Goal: Transaction & Acquisition: Purchase product/service

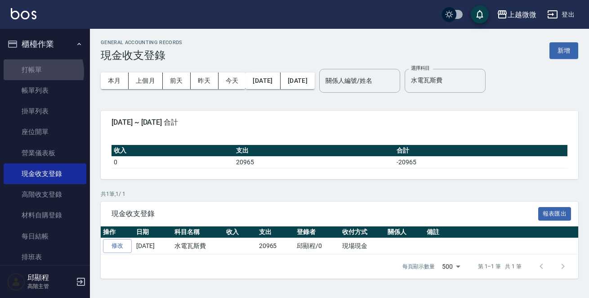
click at [40, 72] on link "打帳單" at bounding box center [45, 69] width 83 height 21
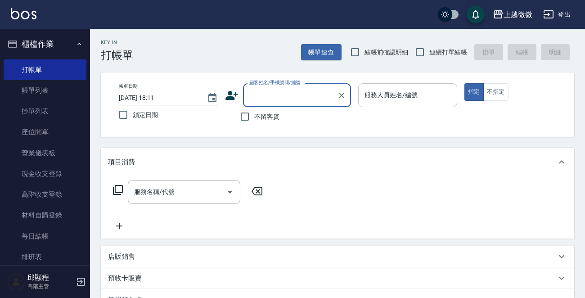
click at [422, 94] on input "服務人員姓名/編號" at bounding box center [407, 95] width 91 height 16
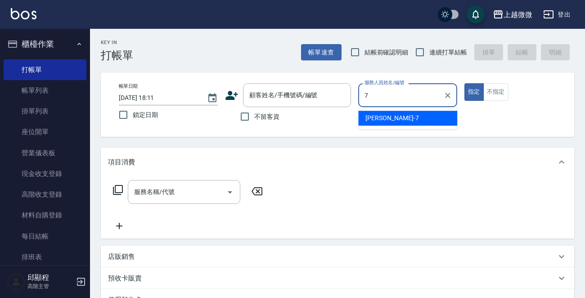
click at [403, 119] on div "[PERSON_NAME] -7" at bounding box center [407, 118] width 99 height 15
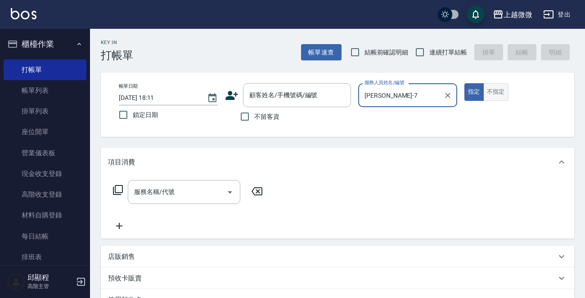
type input "[PERSON_NAME]-7"
click at [499, 96] on button "不指定" at bounding box center [495, 92] width 25 height 18
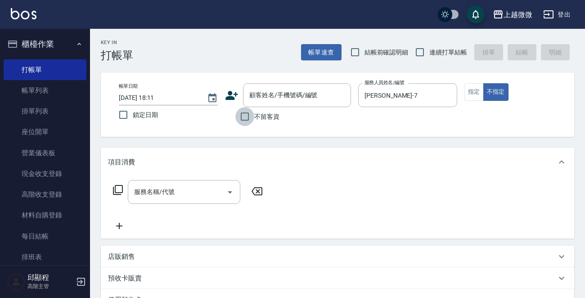
drag, startPoint x: 246, startPoint y: 119, endPoint x: 162, endPoint y: 122, distance: 83.7
click at [246, 119] on input "不留客資" at bounding box center [244, 116] width 19 height 19
checkbox input "true"
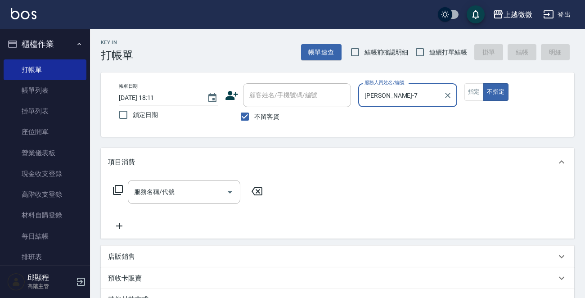
drag, startPoint x: 119, startPoint y: 117, endPoint x: 309, endPoint y: 90, distance: 192.1
click at [121, 116] on input "鎖定日期" at bounding box center [123, 114] width 19 height 19
checkbox input "true"
click at [422, 54] on input "連續打單結帳" at bounding box center [419, 52] width 19 height 19
checkbox input "true"
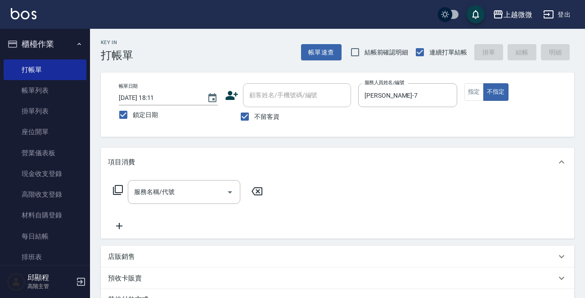
click at [163, 191] on div "服務名稱/代號 服務名稱/代號" at bounding box center [184, 192] width 112 height 24
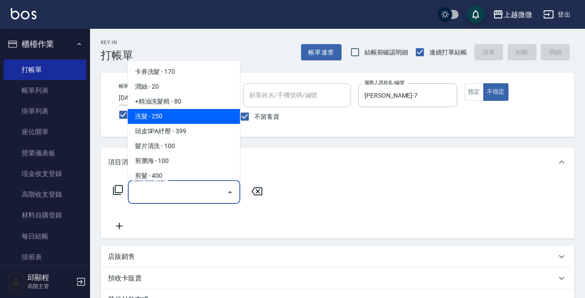
click at [196, 113] on span "洗髮 - 250" at bounding box center [184, 116] width 112 height 15
type input "洗髮(A03)"
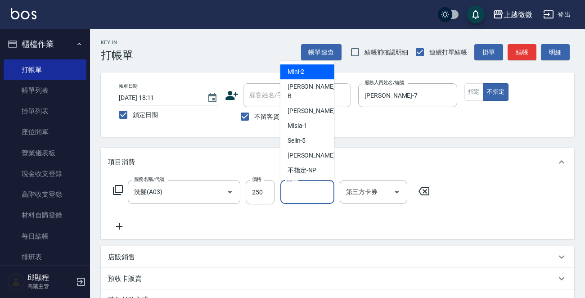
click at [297, 190] on input "洗-1" at bounding box center [307, 192] width 46 height 16
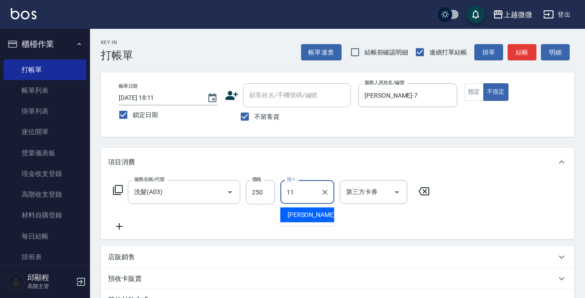
click at [293, 209] on div "[PERSON_NAME] -11" at bounding box center [307, 214] width 54 height 15
type input "[PERSON_NAME]-11"
click at [121, 227] on icon at bounding box center [119, 226] width 22 height 11
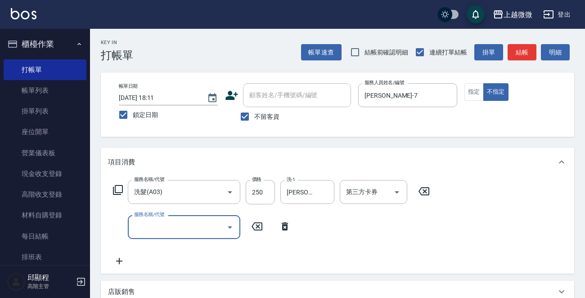
click at [154, 226] on input "服務名稱/代號" at bounding box center [177, 227] width 91 height 16
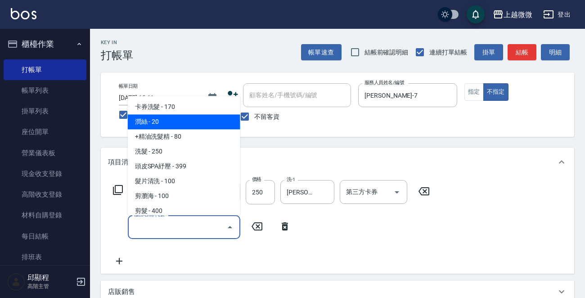
click at [171, 123] on span "潤絲 - 20" at bounding box center [184, 122] width 112 height 15
type input "潤絲(A01)"
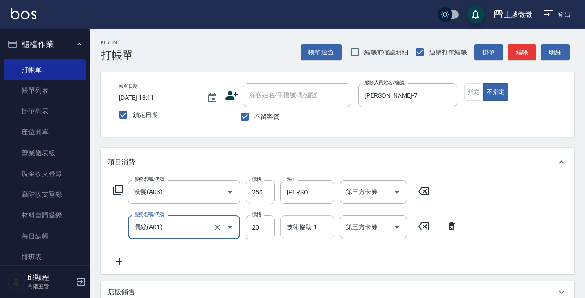
click at [300, 229] on input "技術協助-1" at bounding box center [307, 227] width 46 height 16
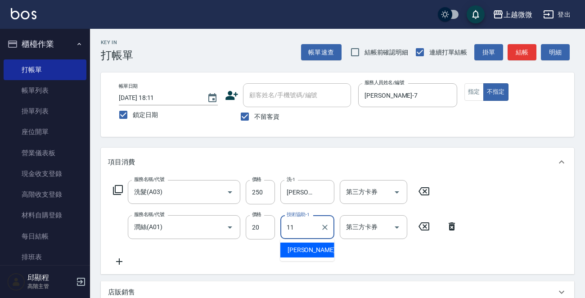
click at [325, 251] on div "[PERSON_NAME] -11" at bounding box center [307, 249] width 54 height 15
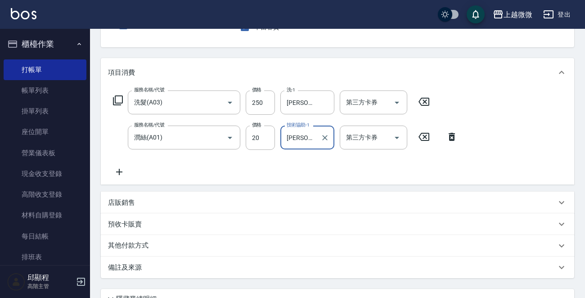
scroll to position [170, 0]
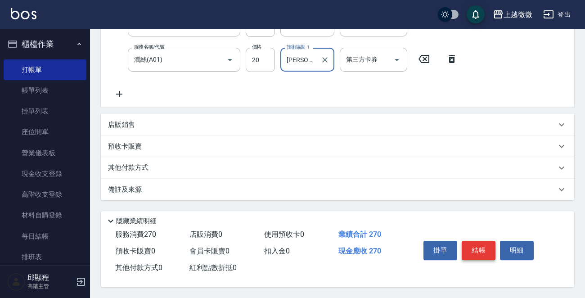
type input "[PERSON_NAME]-11"
click at [472, 247] on button "結帳" at bounding box center [479, 250] width 34 height 19
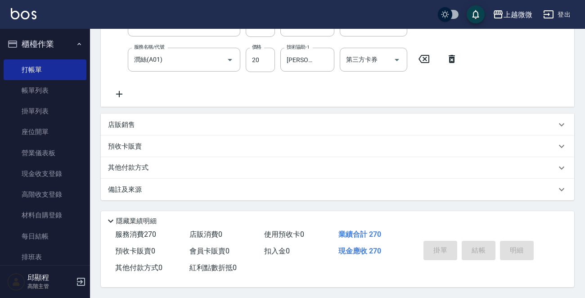
scroll to position [0, 0]
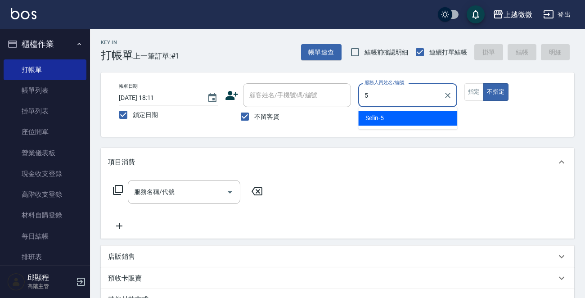
drag, startPoint x: 406, startPoint y: 113, endPoint x: 396, endPoint y: 121, distance: 12.6
click at [405, 113] on div "Selin -5" at bounding box center [407, 118] width 99 height 15
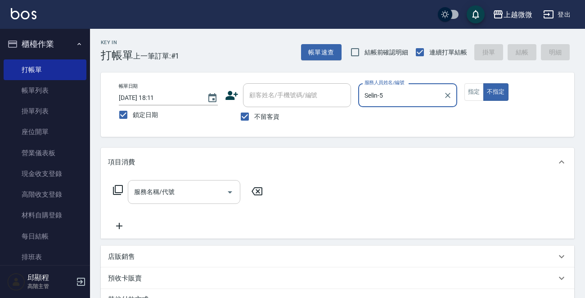
type input "Selin-5"
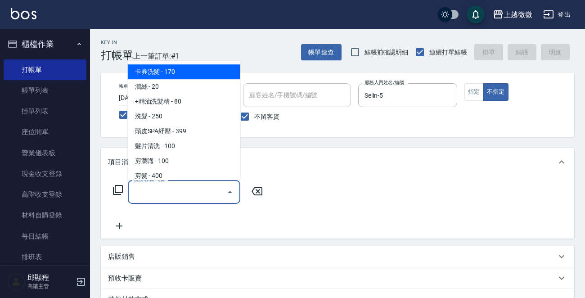
click at [171, 188] on input "服務名稱/代號" at bounding box center [177, 192] width 91 height 16
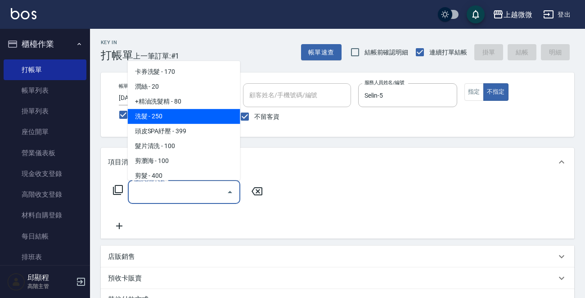
click at [152, 113] on span "洗髮 - 250" at bounding box center [184, 116] width 112 height 15
type input "洗髮(A03)"
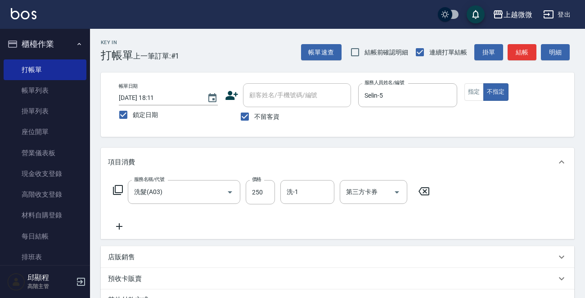
click at [117, 231] on icon at bounding box center [119, 226] width 22 height 11
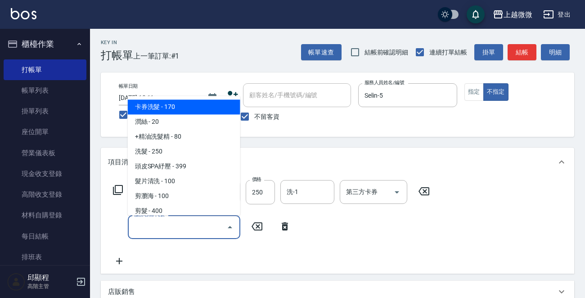
click at [146, 230] on input "服務名稱/代號" at bounding box center [177, 227] width 91 height 16
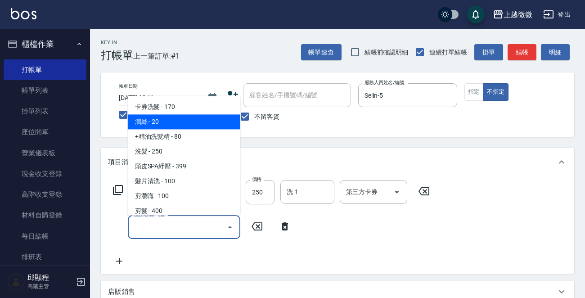
click at [189, 121] on span "潤絲 - 20" at bounding box center [184, 122] width 112 height 15
type input "潤絲(A01)"
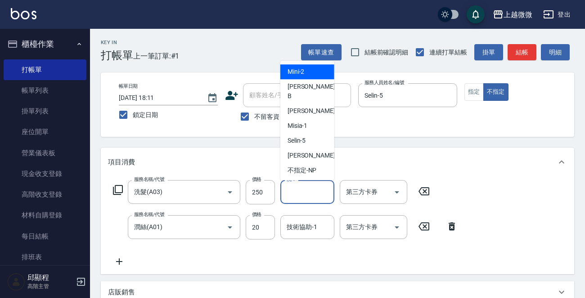
click at [300, 193] on input "洗-1" at bounding box center [307, 192] width 46 height 16
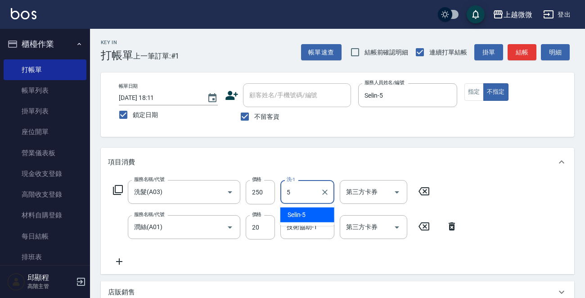
click at [298, 209] on div "Selin -5" at bounding box center [307, 214] width 54 height 15
type input "Selin-5"
click at [305, 229] on div "技術協助-1 技術協助-1" at bounding box center [307, 227] width 54 height 24
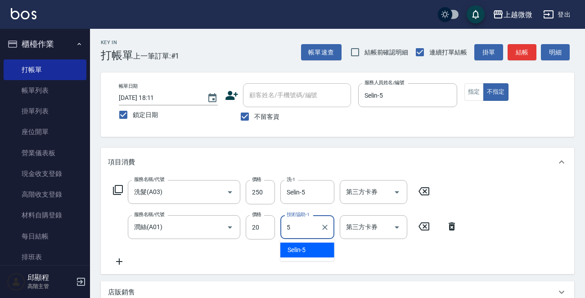
click at [309, 247] on div "Selin -5" at bounding box center [307, 249] width 54 height 15
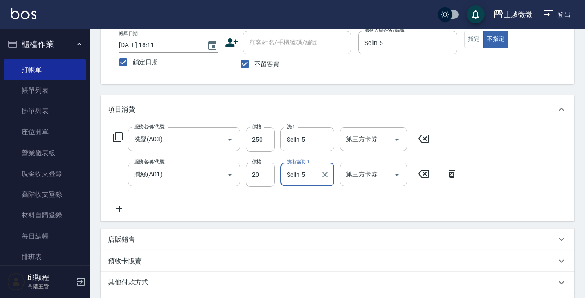
scroll to position [170, 0]
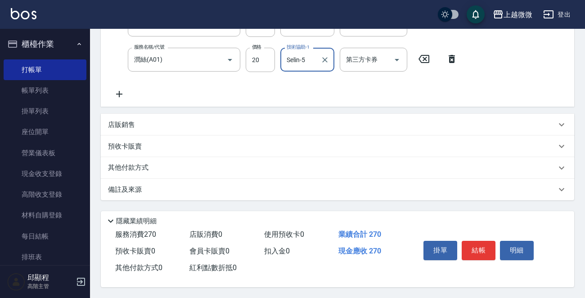
type input "Selin-5"
click at [483, 248] on button "結帳" at bounding box center [479, 250] width 34 height 19
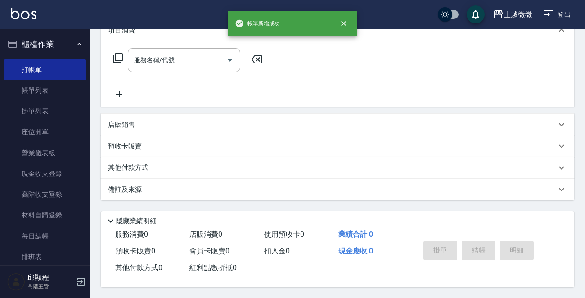
scroll to position [0, 0]
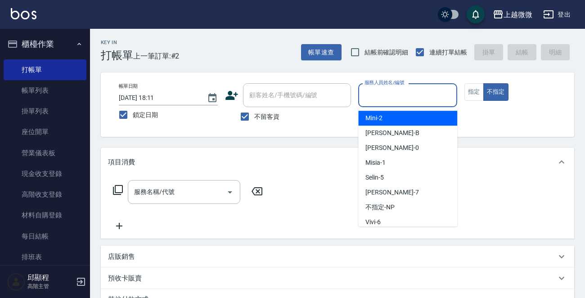
click at [384, 94] on input "服務人員姓名/編號" at bounding box center [407, 95] width 91 height 16
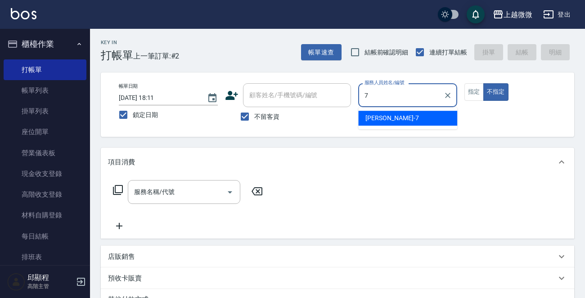
click at [381, 114] on span "[PERSON_NAME] -7" at bounding box center [391, 117] width 53 height 9
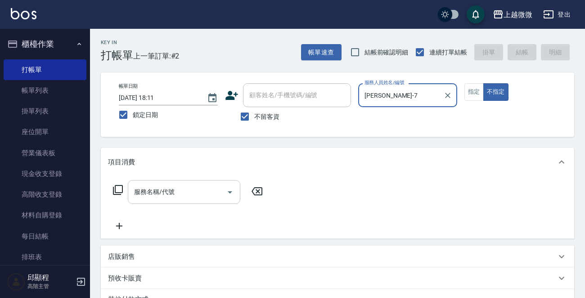
type input "[PERSON_NAME]-7"
click at [166, 189] on div "服務名稱/代號 服務名稱/代號" at bounding box center [184, 192] width 112 height 24
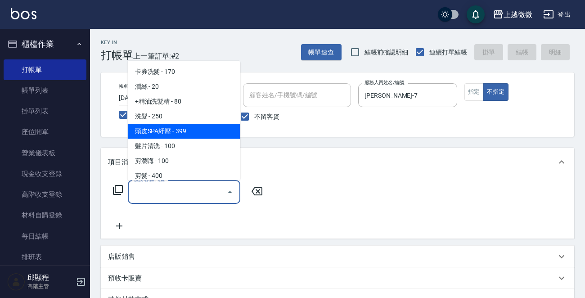
drag, startPoint x: 197, startPoint y: 123, endPoint x: 195, endPoint y: 128, distance: 5.3
click at [195, 128] on ul "卡券洗髮 - 170 潤絲 - 20 +精油洗髮精 - 80 洗髮 - 250 頭皮SPA紓壓 - 399 髮片清洗 - 100 剪瀏海 - 100 剪髮 -…" at bounding box center [184, 120] width 112 height 119
click at [195, 128] on span "頭皮SPA紓壓 - 399" at bounding box center [184, 131] width 112 height 15
type input "頭皮SPA紓壓(A04)"
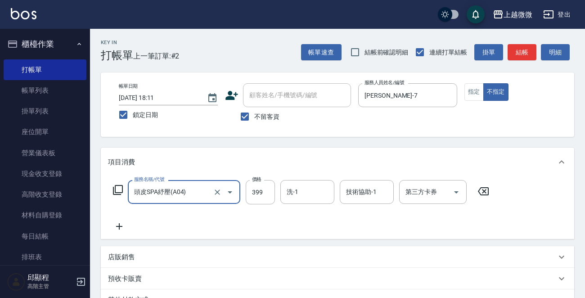
drag, startPoint x: 115, startPoint y: 225, endPoint x: 124, endPoint y: 225, distance: 8.5
click at [124, 225] on icon at bounding box center [119, 226] width 22 height 11
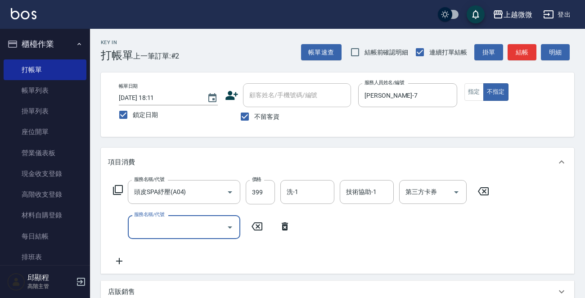
click at [170, 225] on input "服務名稱/代號" at bounding box center [177, 227] width 91 height 16
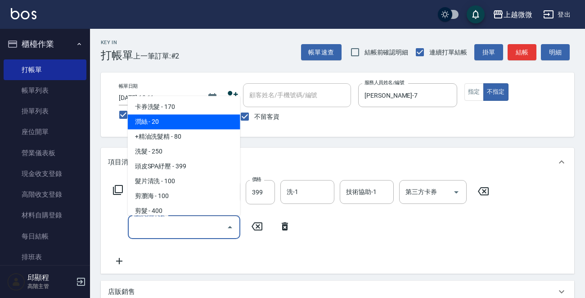
click at [171, 124] on span "潤絲 - 20" at bounding box center [184, 122] width 112 height 15
type input "潤絲(A01)"
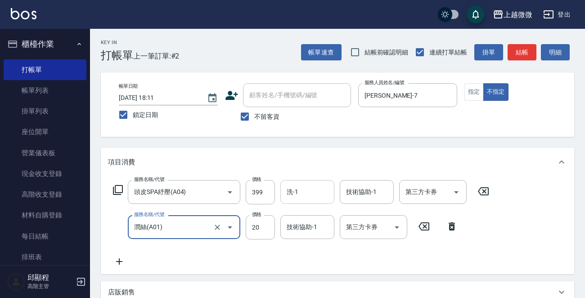
click at [311, 190] on input "洗-1" at bounding box center [307, 192] width 46 height 16
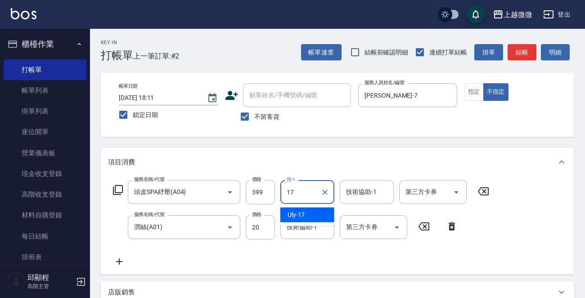
click at [305, 211] on div "Uly -17" at bounding box center [307, 214] width 54 height 15
type input "Uly-17"
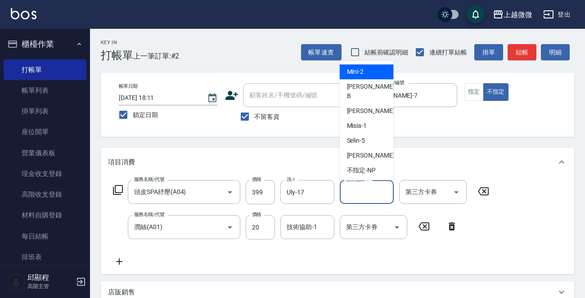
click at [364, 193] on input "技術協助-1" at bounding box center [367, 192] width 46 height 16
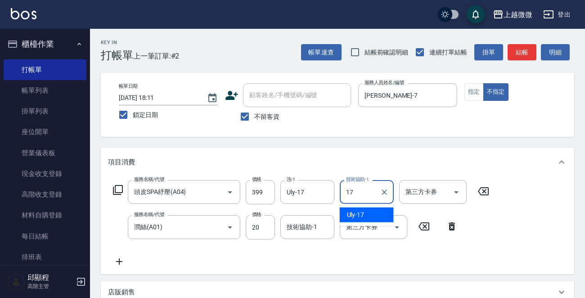
drag, startPoint x: 361, startPoint y: 208, endPoint x: 319, endPoint y: 224, distance: 44.1
click at [360, 209] on div "Uly -17" at bounding box center [367, 214] width 54 height 15
type input "Uly-17"
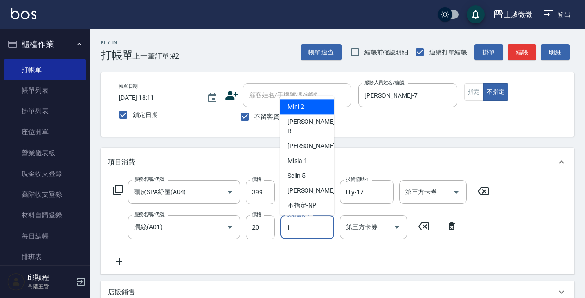
click at [314, 226] on input "1" at bounding box center [307, 227] width 46 height 16
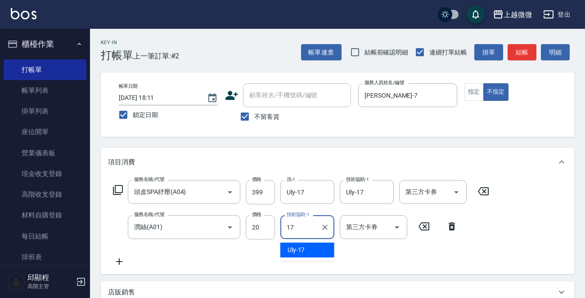
click at [306, 245] on div "Uly -17" at bounding box center [307, 249] width 54 height 15
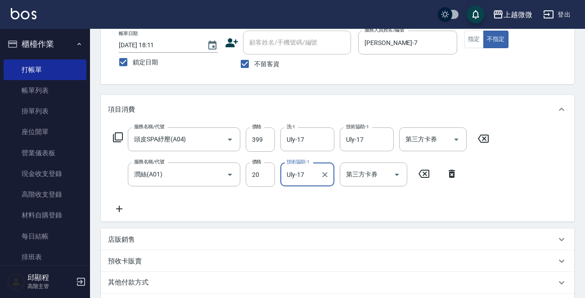
scroll to position [170, 0]
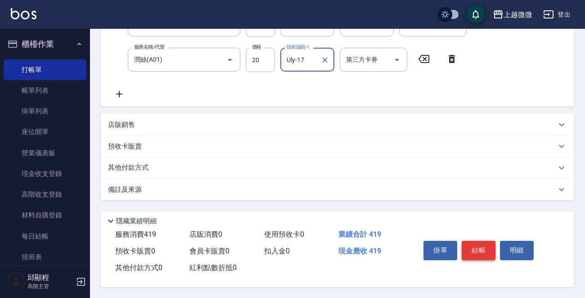
type input "Uly-17"
drag, startPoint x: 484, startPoint y: 254, endPoint x: 472, endPoint y: 244, distance: 15.3
click at [475, 247] on button "結帳" at bounding box center [479, 250] width 34 height 19
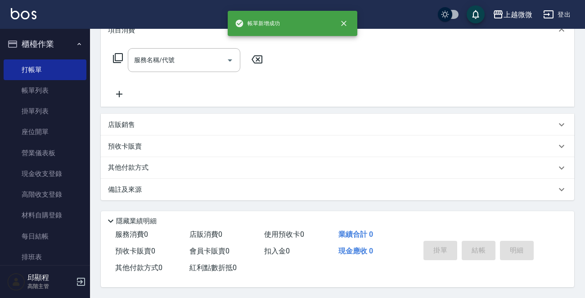
scroll to position [0, 0]
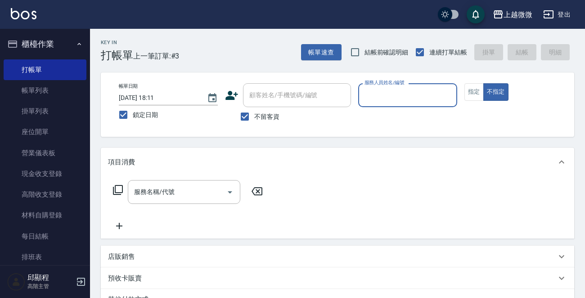
drag, startPoint x: 246, startPoint y: 121, endPoint x: 265, endPoint y: 99, distance: 28.4
click at [246, 119] on input "不留客資" at bounding box center [244, 116] width 19 height 19
checkbox input "false"
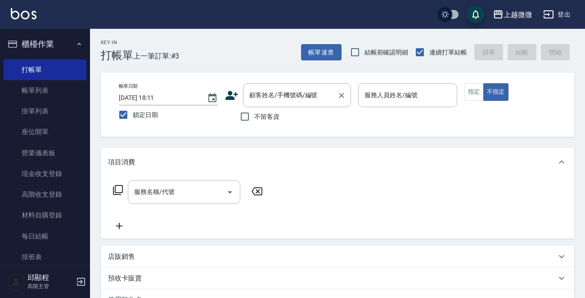
click at [289, 86] on div "顧客姓名/手機號碼/編號 顧客姓名/手機號碼/編號" at bounding box center [297, 95] width 108 height 24
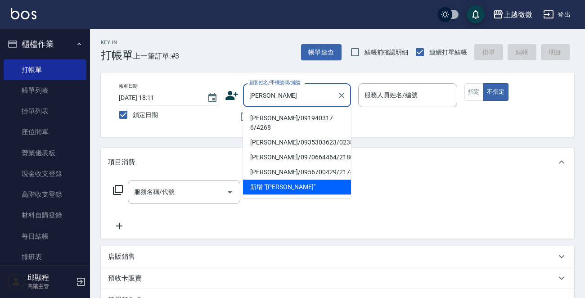
click at [275, 118] on li "[PERSON_NAME]/091940317 6/4268" at bounding box center [297, 123] width 108 height 24
type input "[PERSON_NAME]/091940317 6/4268"
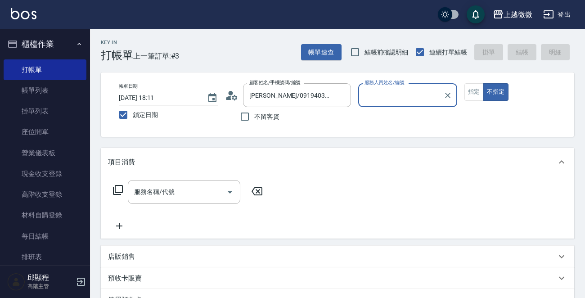
type input "Mini-2"
click at [475, 93] on button "指定" at bounding box center [473, 92] width 19 height 18
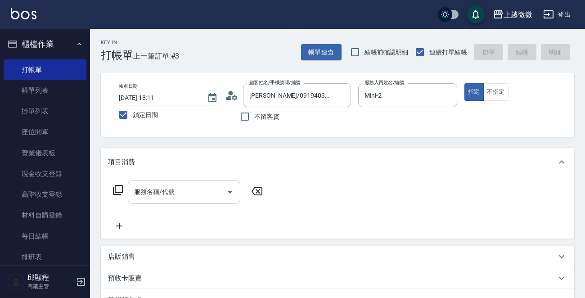
click at [154, 196] on input "服務名稱/代號" at bounding box center [177, 192] width 91 height 16
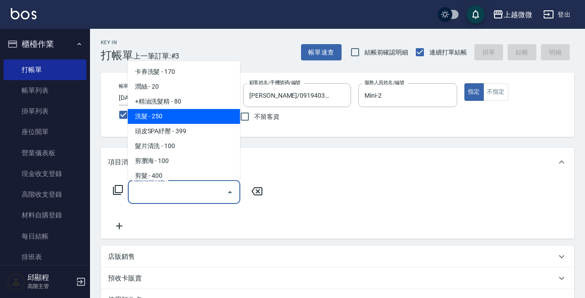
click at [181, 111] on span "洗髮 - 250" at bounding box center [184, 116] width 112 height 15
type input "洗髮(A03)"
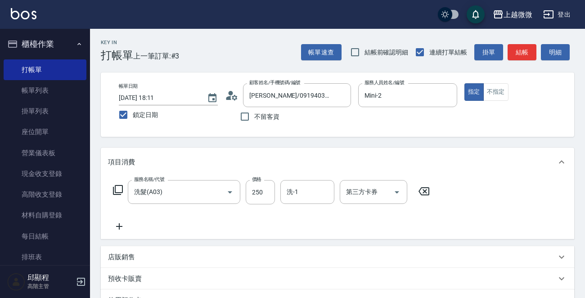
click at [118, 221] on icon at bounding box center [119, 226] width 22 height 11
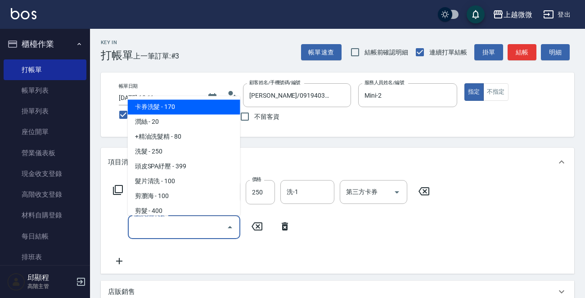
click at [153, 221] on input "服務名稱/代號" at bounding box center [177, 227] width 91 height 16
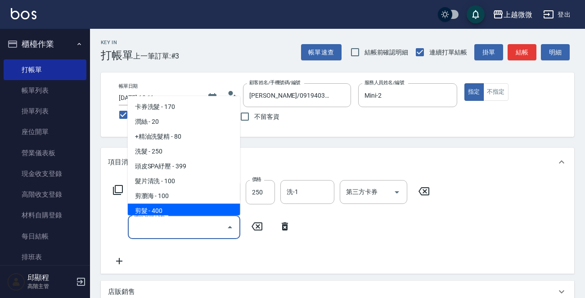
click at [170, 209] on span "剪髮 - 400" at bounding box center [184, 211] width 112 height 15
type input "剪髮(B02)"
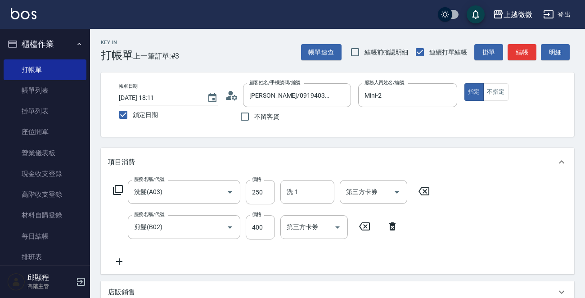
click at [120, 260] on icon at bounding box center [119, 261] width 22 height 11
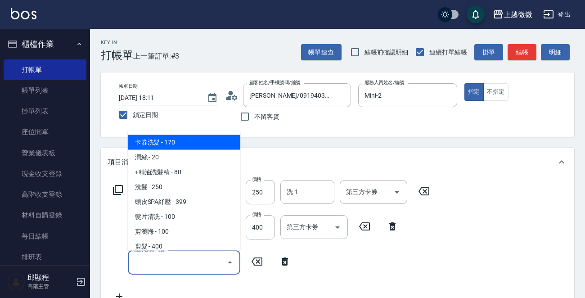
click at [148, 257] on input "服務名稱/代號" at bounding box center [177, 262] width 91 height 16
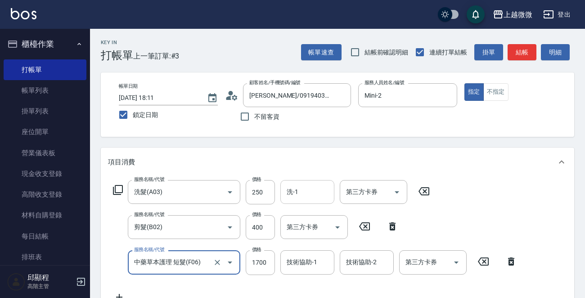
type input "中藥草本護理 短髮(F06)"
click at [309, 195] on input "洗-1" at bounding box center [307, 192] width 46 height 16
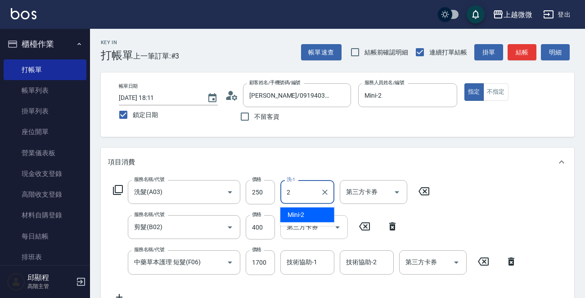
click at [303, 211] on span "Mini -2" at bounding box center [295, 214] width 17 height 9
type input "Mini-2"
click at [310, 266] on div "技術協助-1 技術協助-1" at bounding box center [307, 262] width 54 height 24
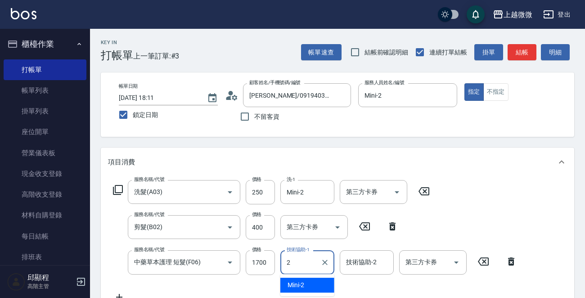
click at [308, 283] on div "Mini -2" at bounding box center [307, 285] width 54 height 15
type input "Mini-2"
click at [364, 269] on input "技術協助-2" at bounding box center [367, 262] width 46 height 16
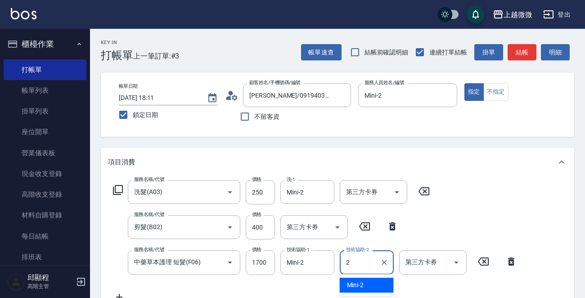
click at [363, 281] on div "Mini -2" at bounding box center [367, 285] width 54 height 15
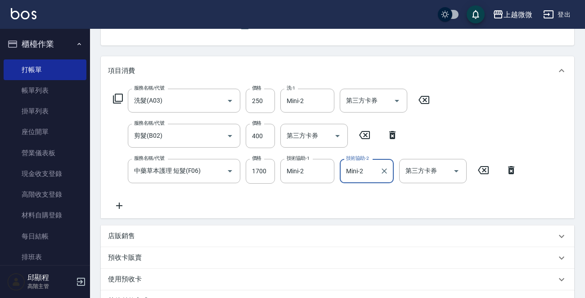
scroll to position [226, 0]
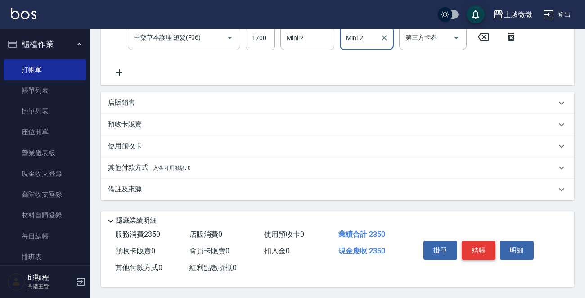
type input "Mini-2"
click at [483, 247] on button "結帳" at bounding box center [479, 250] width 34 height 19
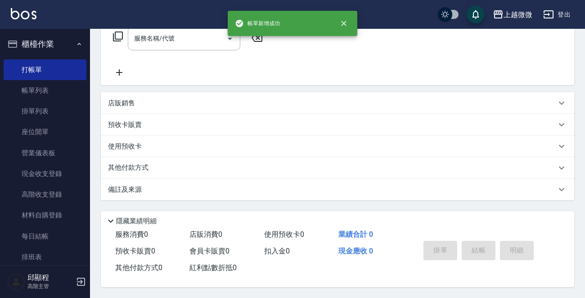
scroll to position [0, 0]
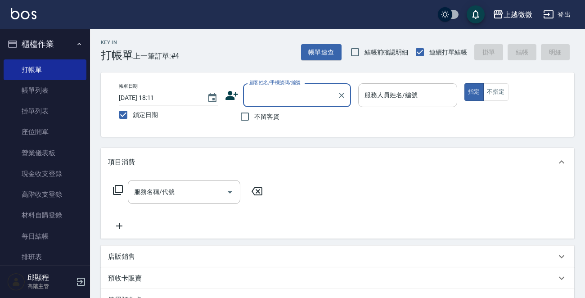
click at [416, 103] on div "服務人員姓名/編號" at bounding box center [407, 95] width 99 height 24
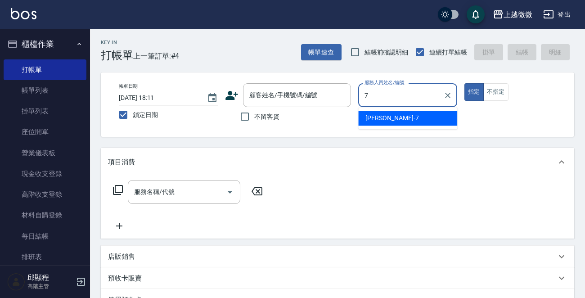
click at [397, 116] on div "[PERSON_NAME] -7" at bounding box center [407, 118] width 99 height 15
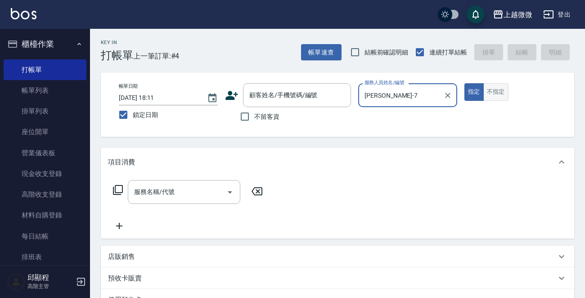
type input "[PERSON_NAME]-7"
click at [487, 86] on button "不指定" at bounding box center [495, 92] width 25 height 18
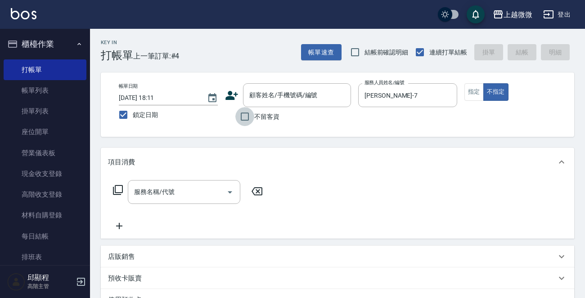
drag, startPoint x: 250, startPoint y: 119, endPoint x: 212, endPoint y: 174, distance: 67.0
click at [248, 119] on input "不留客資" at bounding box center [244, 116] width 19 height 19
checkbox input "true"
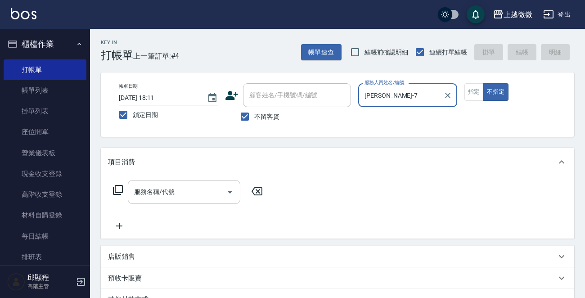
click at [192, 202] on div "服務名稱/代號" at bounding box center [184, 192] width 112 height 24
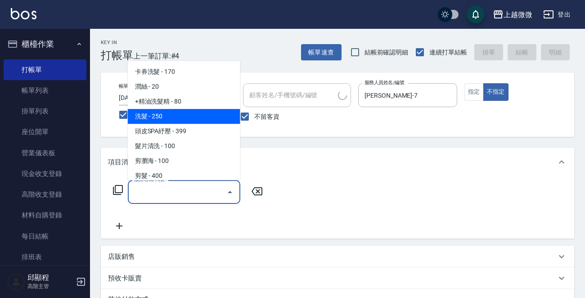
click at [170, 109] on span "洗髮 - 250" at bounding box center [184, 116] width 112 height 15
type input "洗髮(A03)"
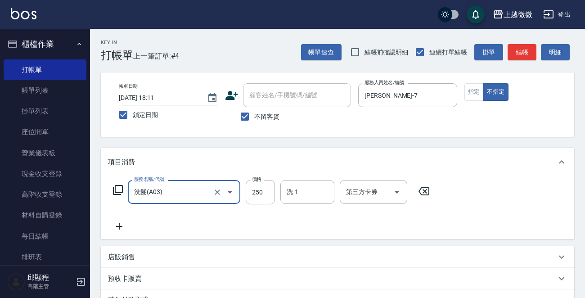
click at [119, 224] on icon at bounding box center [119, 226] width 22 height 11
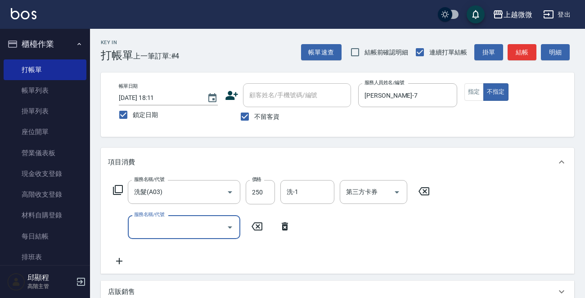
click at [168, 225] on input "服務名稱/代號" at bounding box center [177, 227] width 91 height 16
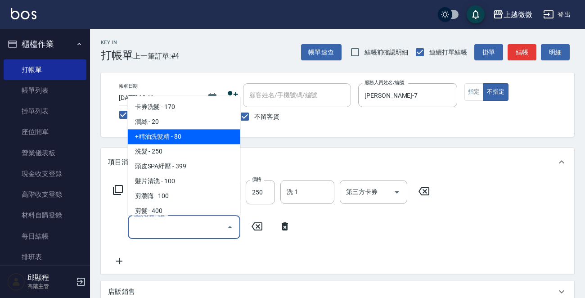
click at [184, 137] on span "+精油洗髮精 - 80" at bounding box center [184, 137] width 112 height 15
type input "+精油洗髮精(A02)"
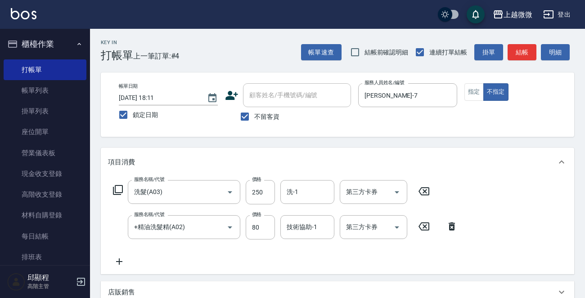
click at [119, 260] on icon at bounding box center [119, 261] width 6 height 6
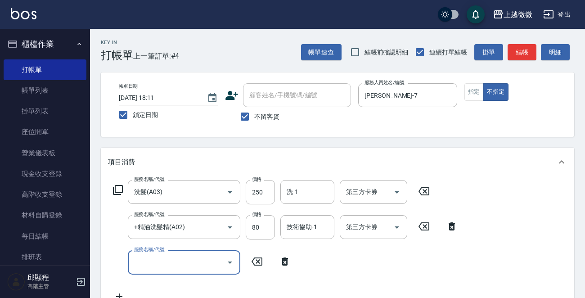
click at [184, 269] on input "服務名稱/代號" at bounding box center [177, 262] width 91 height 16
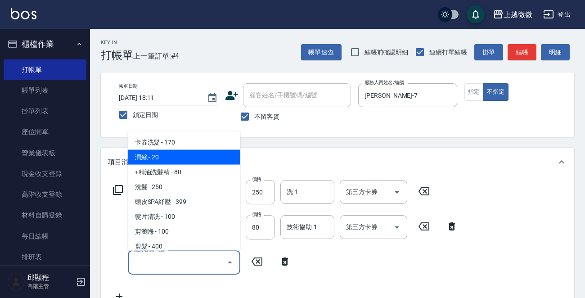
click at [191, 156] on span "潤絲 - 20" at bounding box center [184, 157] width 112 height 15
type input "潤絲(A01)"
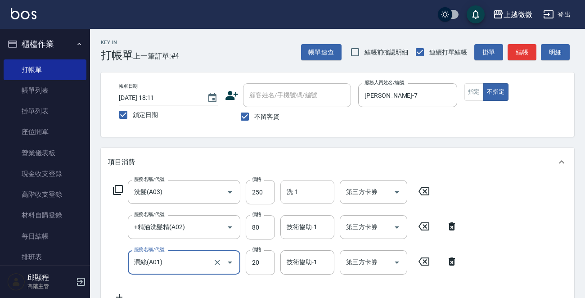
click at [305, 188] on input "洗-1" at bounding box center [307, 192] width 46 height 16
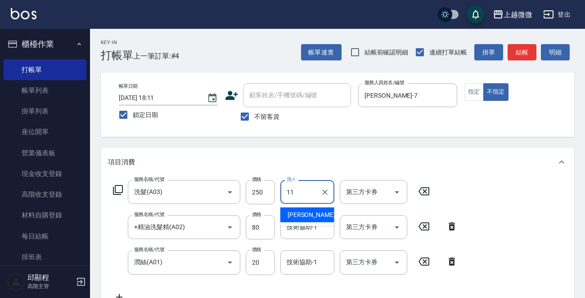
click at [306, 212] on span "[PERSON_NAME] -11" at bounding box center [315, 214] width 57 height 9
type input "[PERSON_NAME]-11"
click at [301, 225] on div "技術協助-1 技術協助-1" at bounding box center [307, 227] width 54 height 24
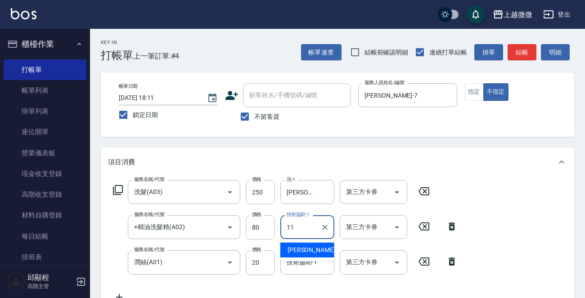
click at [310, 250] on span "[PERSON_NAME] -11" at bounding box center [315, 249] width 57 height 9
type input "[PERSON_NAME]-11"
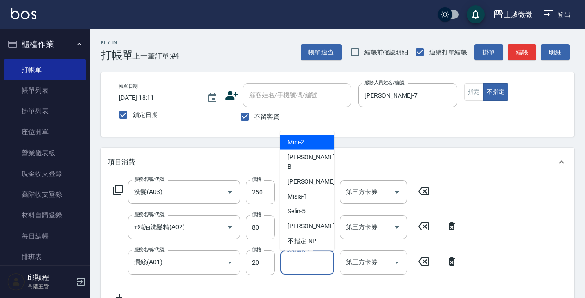
click at [304, 265] on input "技術協助-1" at bounding box center [307, 262] width 46 height 16
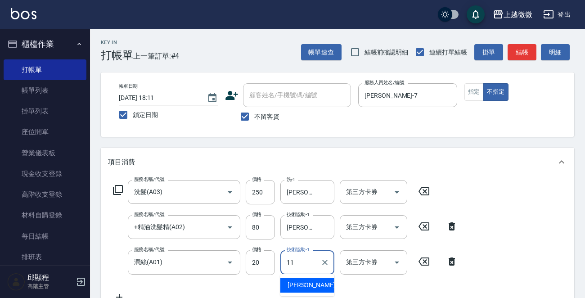
click at [302, 282] on span "[PERSON_NAME] -11" at bounding box center [315, 284] width 57 height 9
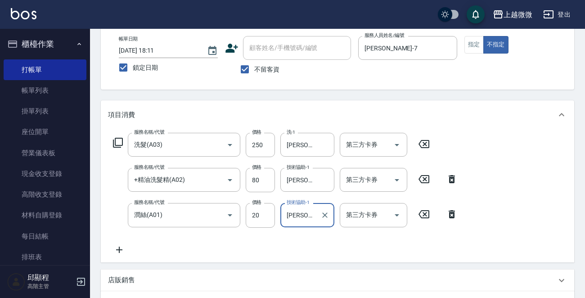
scroll to position [135, 0]
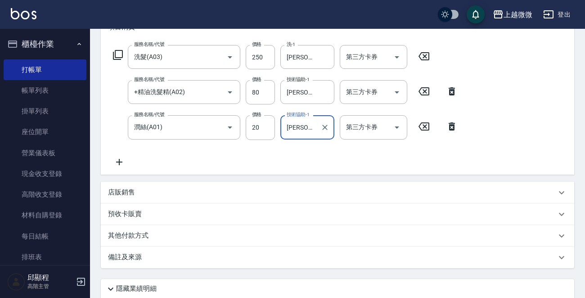
type input "[PERSON_NAME]-11"
click at [121, 157] on icon at bounding box center [119, 162] width 22 height 11
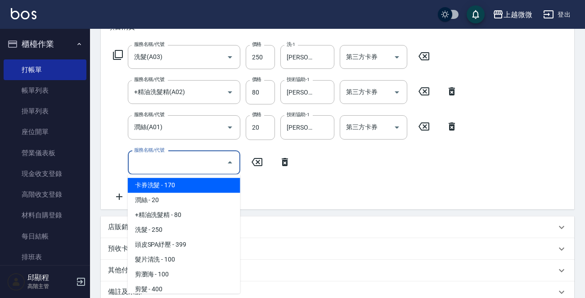
click at [176, 170] on div "服務名稱/代號" at bounding box center [184, 163] width 112 height 24
click at [169, 162] on input "服務名稱/代號" at bounding box center [177, 163] width 91 height 16
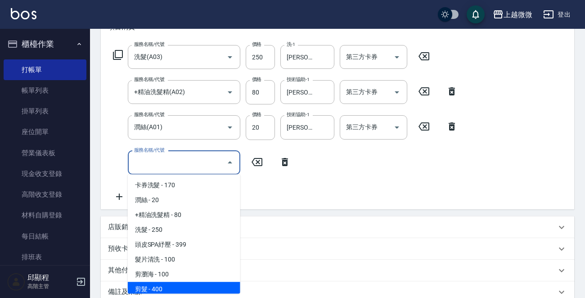
click at [179, 283] on span "剪髮 - 400" at bounding box center [184, 289] width 112 height 15
type input "剪髮(B02)"
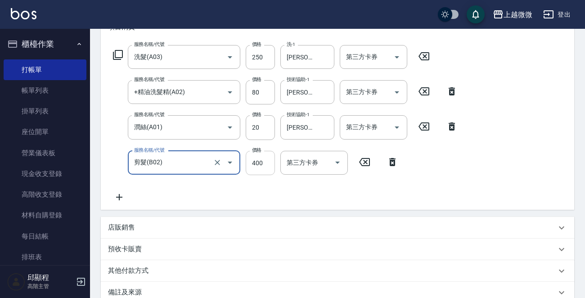
click at [260, 166] on input "400" at bounding box center [260, 163] width 29 height 24
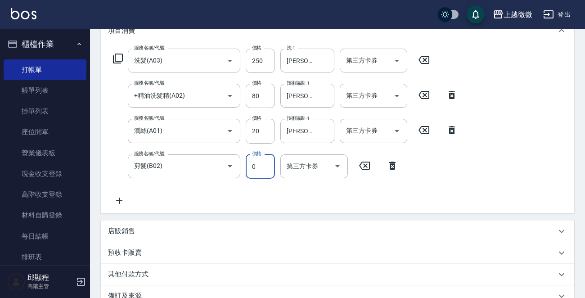
scroll to position [240, 0]
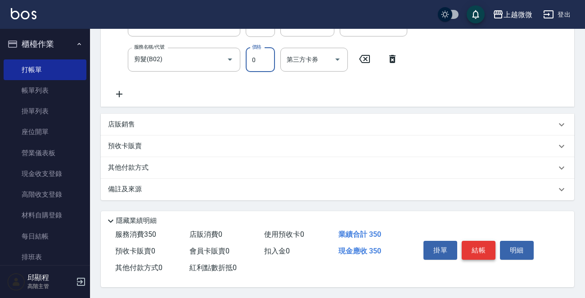
type input "0"
click at [477, 247] on button "結帳" at bounding box center [479, 250] width 34 height 19
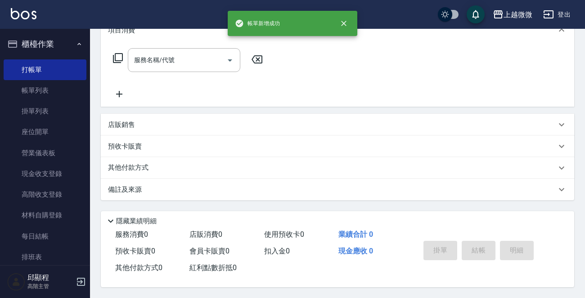
scroll to position [0, 0]
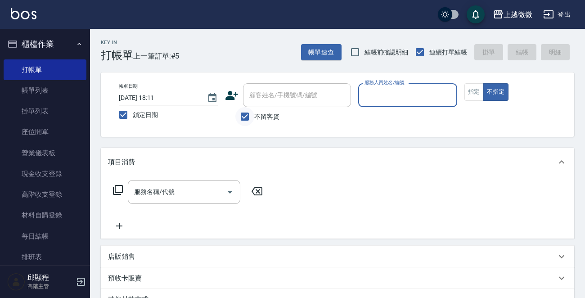
click at [244, 112] on input "不留客資" at bounding box center [244, 116] width 19 height 19
checkbox input "false"
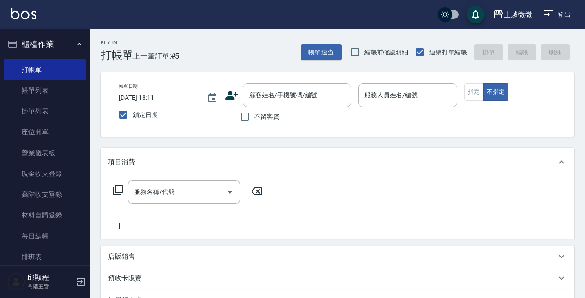
drag, startPoint x: 292, startPoint y: 94, endPoint x: 320, endPoint y: 81, distance: 30.6
click at [304, 90] on div "顧客姓名/手機號碼/編號 顧客姓名/手機號碼/編號" at bounding box center [297, 95] width 108 height 24
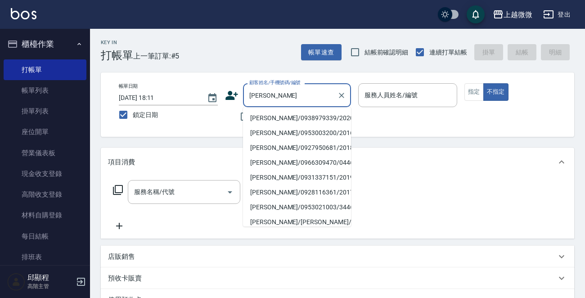
click at [279, 116] on li "[PERSON_NAME]/0938979339/2020" at bounding box center [297, 118] width 108 height 15
type input "[PERSON_NAME]/0938979339/2020"
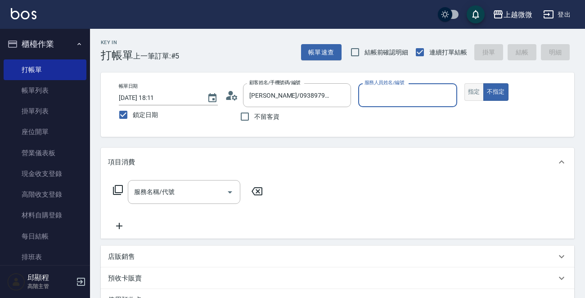
click at [468, 94] on button "指定" at bounding box center [473, 92] width 19 height 18
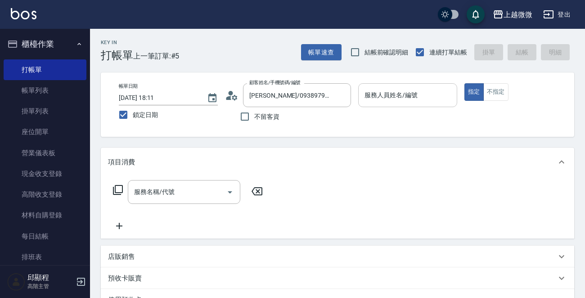
click at [427, 96] on input "服務人員姓名/編號" at bounding box center [407, 95] width 91 height 16
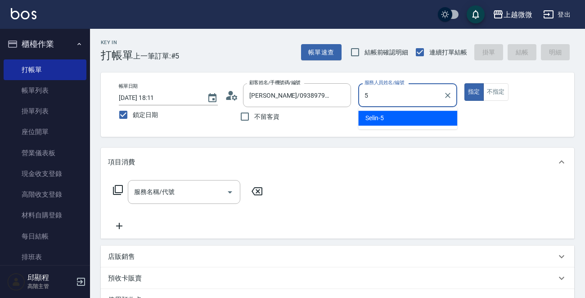
drag, startPoint x: 411, startPoint y: 120, endPoint x: 434, endPoint y: 112, distance: 24.3
click at [417, 119] on div "Selin -5" at bounding box center [407, 118] width 99 height 15
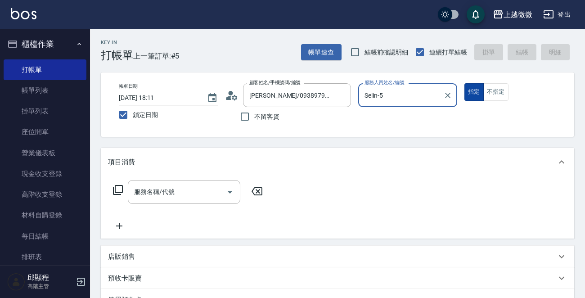
type input "Selin-5"
click at [480, 94] on button "指定" at bounding box center [473, 92] width 19 height 18
click at [489, 94] on button "不指定" at bounding box center [495, 92] width 25 height 18
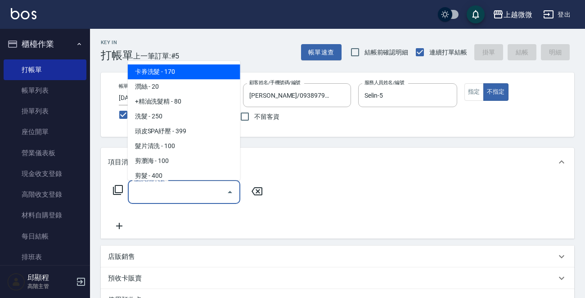
click at [158, 193] on input "服務名稱/代號" at bounding box center [177, 192] width 91 height 16
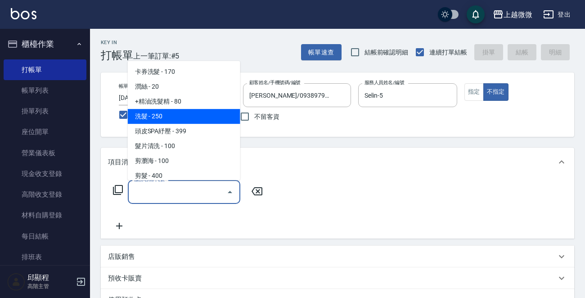
click at [181, 110] on span "洗髮 - 250" at bounding box center [184, 116] width 112 height 15
type input "洗髮(A03)"
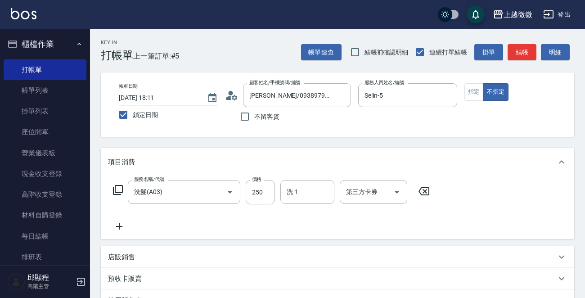
click at [121, 221] on icon at bounding box center [119, 226] width 22 height 11
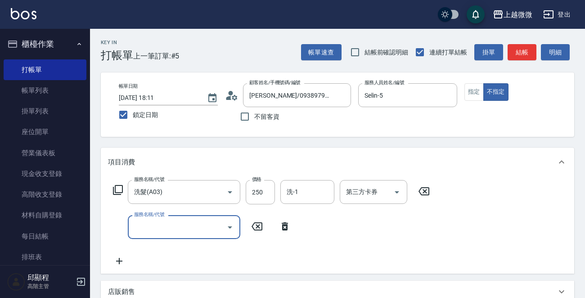
click at [166, 226] on input "服務名稱/代號" at bounding box center [177, 227] width 91 height 16
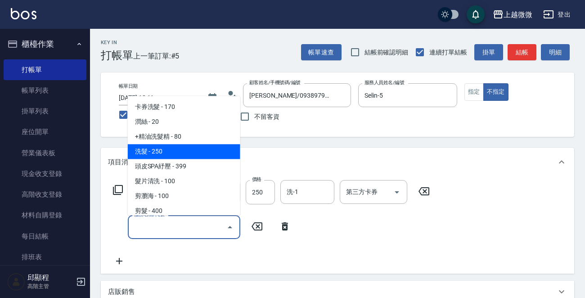
click at [183, 136] on span "+精油洗髮精 - 80" at bounding box center [184, 137] width 112 height 15
type input "+精油洗髮精(A02)"
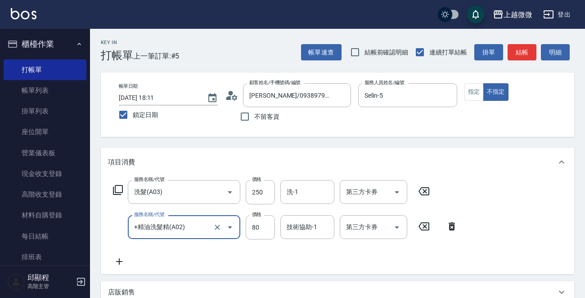
click at [122, 260] on icon at bounding box center [119, 261] width 22 height 11
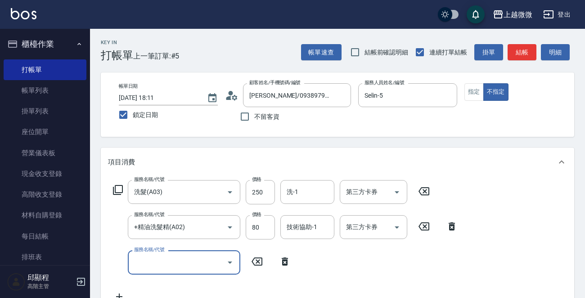
click at [149, 260] on input "服務名稱/代號" at bounding box center [177, 262] width 91 height 16
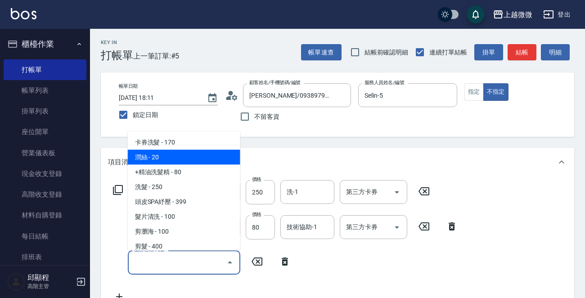
click at [175, 157] on span "潤絲 - 20" at bounding box center [184, 157] width 112 height 15
type input "潤絲(A01)"
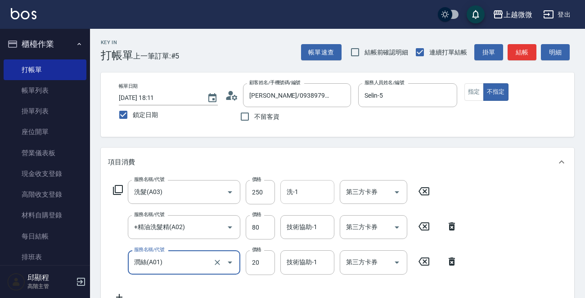
click at [296, 188] on div "洗-1 洗-1" at bounding box center [307, 192] width 54 height 24
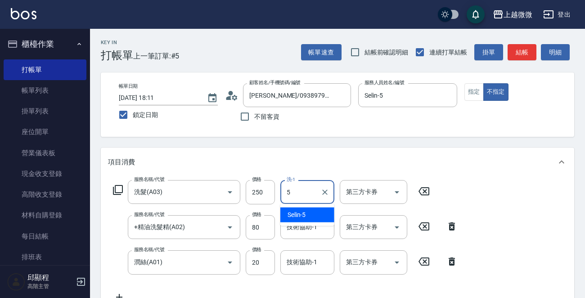
click at [310, 214] on div "Selin -5" at bounding box center [307, 214] width 54 height 15
type input "Selin-5"
click at [308, 229] on div "技術協助-1 技術協助-1" at bounding box center [307, 227] width 54 height 24
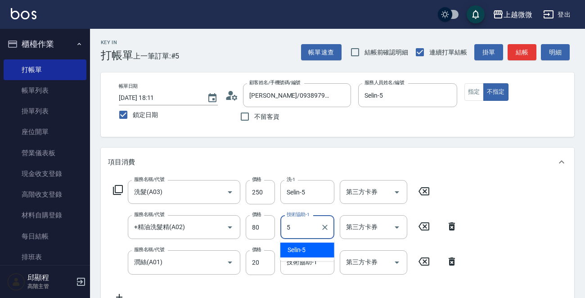
click at [305, 244] on div "Selin -5" at bounding box center [307, 249] width 54 height 15
type input "Selin-5"
click at [300, 262] on input "技術協助-1" at bounding box center [307, 262] width 46 height 16
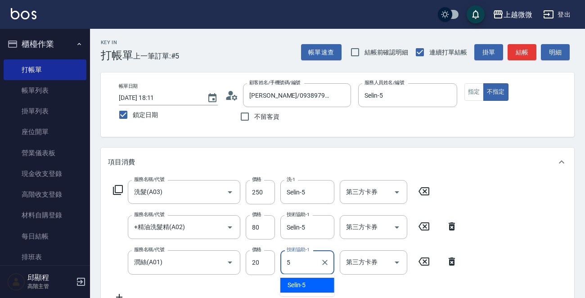
click at [304, 282] on span "Selin -5" at bounding box center [296, 284] width 18 height 9
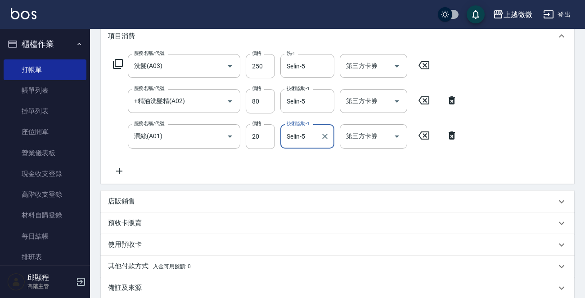
scroll to position [225, 0]
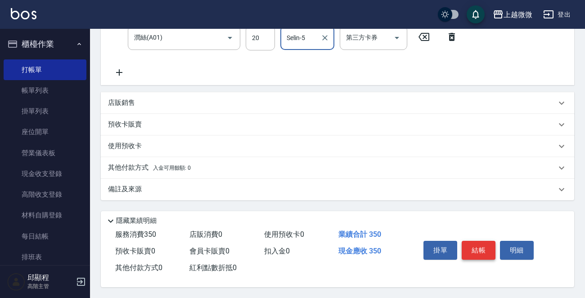
type input "Selin-5"
click at [476, 252] on button "結帳" at bounding box center [479, 250] width 34 height 19
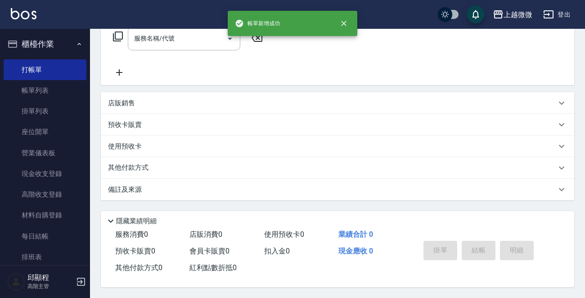
scroll to position [0, 0]
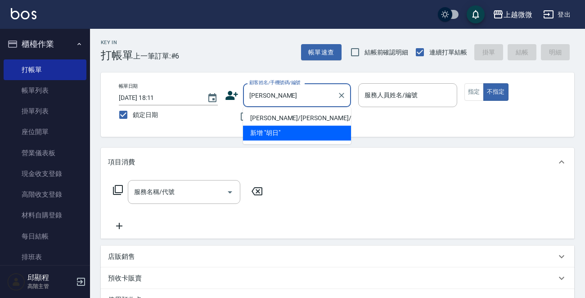
click at [306, 116] on li "[PERSON_NAME]/[PERSON_NAME]/1847" at bounding box center [297, 118] width 108 height 15
type input "[PERSON_NAME]/[PERSON_NAME]/1847"
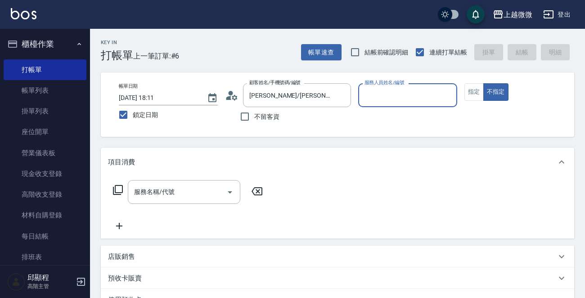
type input "Selin-5"
click at [472, 92] on button "指定" at bounding box center [473, 92] width 19 height 18
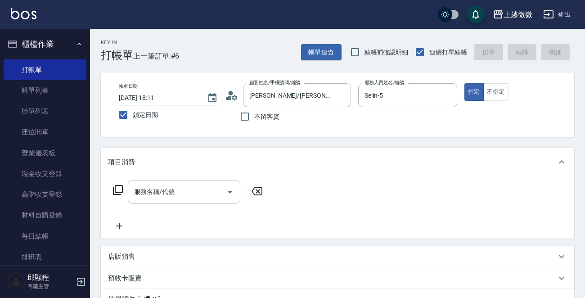
click at [178, 197] on input "服務名稱/代號" at bounding box center [177, 192] width 91 height 16
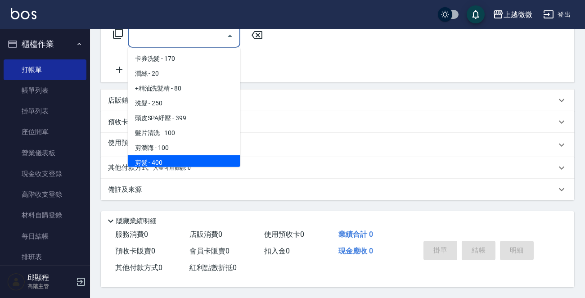
scroll to position [158, 0]
click at [109, 135] on div "使用預收卡 x7" at bounding box center [337, 145] width 473 height 24
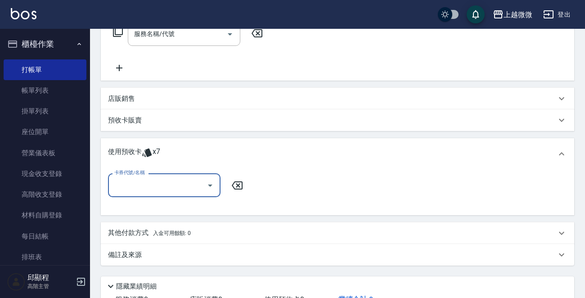
scroll to position [0, 0]
click at [150, 197] on div "卡券代號/名稱 卡券代號/名稱" at bounding box center [337, 190] width 459 height 35
click at [153, 188] on input "卡券代號/名稱" at bounding box center [157, 185] width 91 height 16
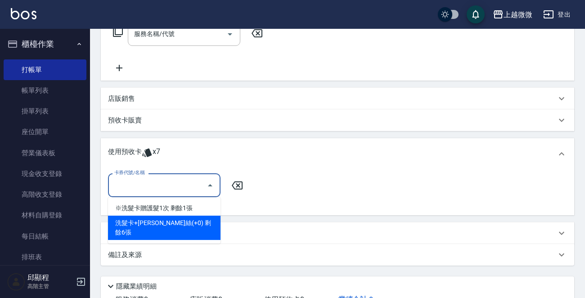
click at [184, 224] on div "洗髮卡+[PERSON_NAME]絲(+0) 剩餘6張" at bounding box center [164, 227] width 112 height 24
type input "洗髮卡+[PERSON_NAME]絲(+0)"
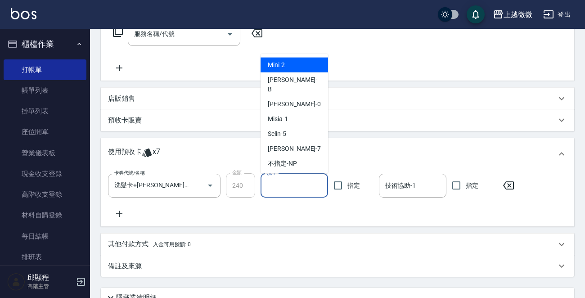
click at [294, 181] on input "洗-1" at bounding box center [294, 186] width 59 height 16
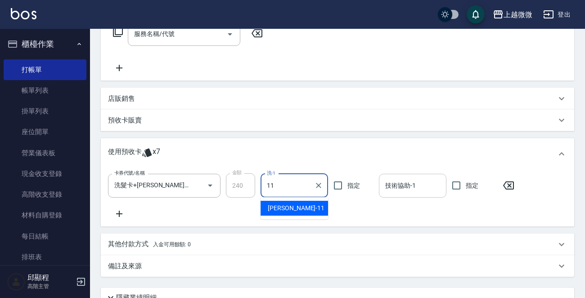
drag, startPoint x: 317, startPoint y: 198, endPoint x: 384, endPoint y: 189, distance: 68.1
click at [305, 205] on div "[PERSON_NAME] -11" at bounding box center [293, 208] width 67 height 15
type input "[PERSON_NAME]-11"
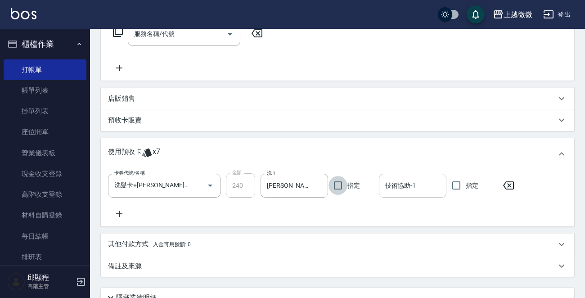
click at [389, 188] on input "技術協助-1" at bounding box center [412, 186] width 59 height 16
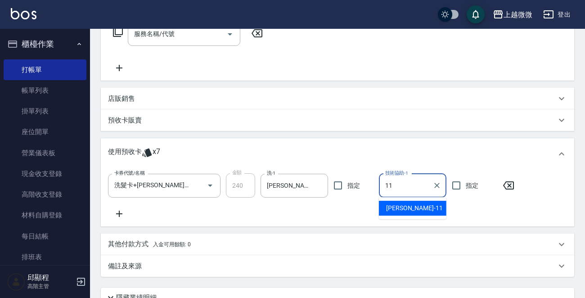
drag, startPoint x: 396, startPoint y: 199, endPoint x: 400, endPoint y: 202, distance: 5.5
click at [398, 203] on span "[PERSON_NAME] -11" at bounding box center [414, 207] width 57 height 9
type input "[PERSON_NAME]-11"
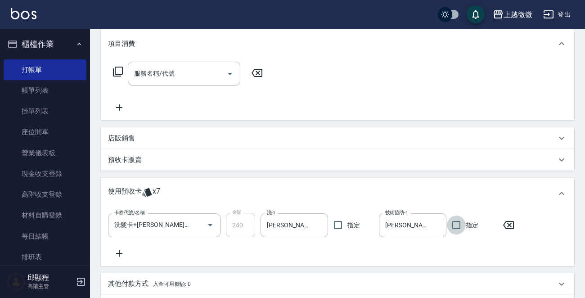
scroll to position [237, 0]
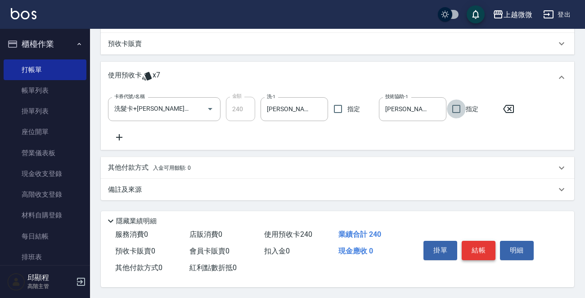
click at [486, 248] on button "結帳" at bounding box center [479, 250] width 34 height 19
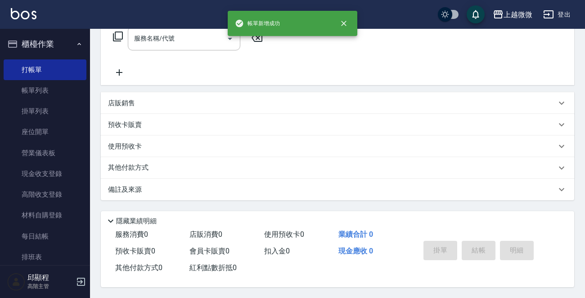
scroll to position [0, 0]
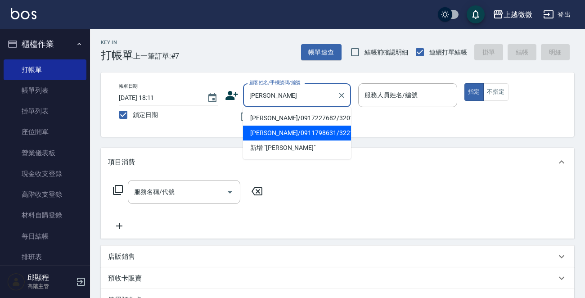
click at [284, 130] on li "[PERSON_NAME]/0911798631/3221" at bounding box center [297, 133] width 108 height 15
type input "[PERSON_NAME]/0911798631/3221"
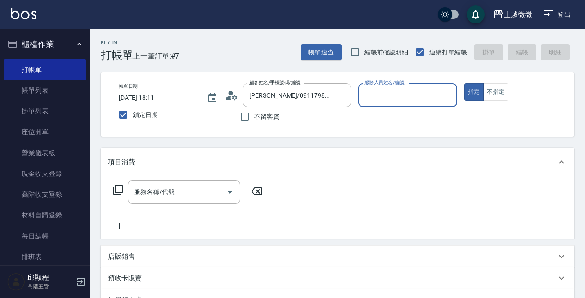
click at [432, 92] on input "服務人員姓名/編號" at bounding box center [407, 95] width 91 height 16
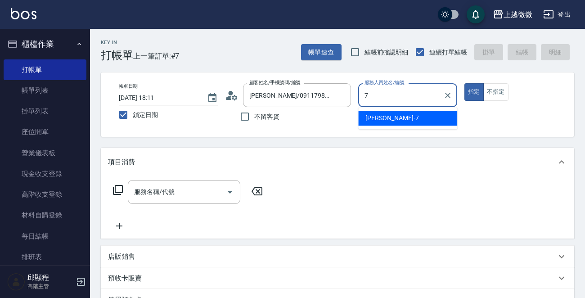
click at [409, 112] on div "[PERSON_NAME] -7" at bounding box center [407, 118] width 99 height 15
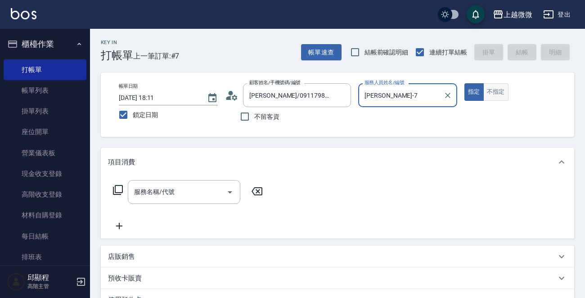
type input "[PERSON_NAME]-7"
click at [498, 90] on button "不指定" at bounding box center [495, 92] width 25 height 18
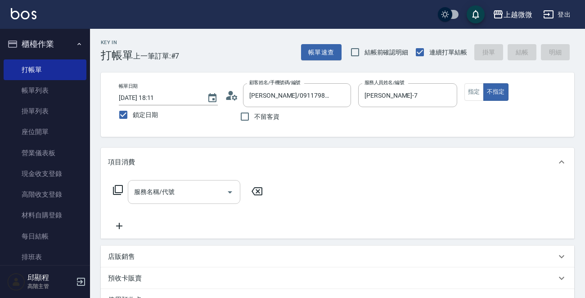
click at [175, 194] on input "服務名稱/代號" at bounding box center [177, 192] width 91 height 16
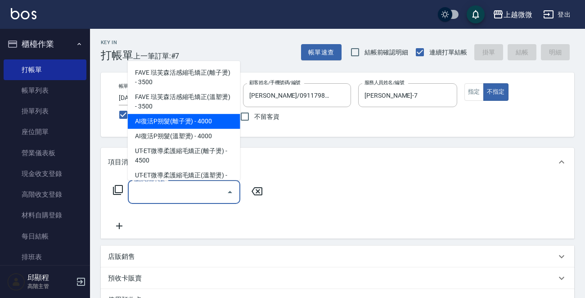
scroll to position [270, 0]
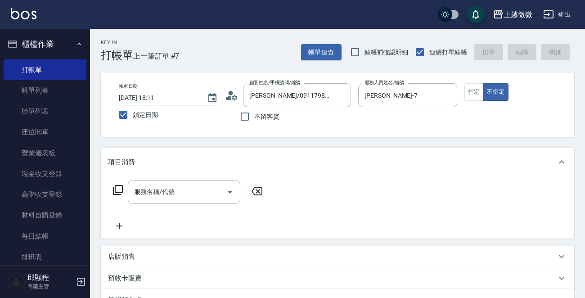
click at [116, 229] on icon at bounding box center [119, 225] width 22 height 11
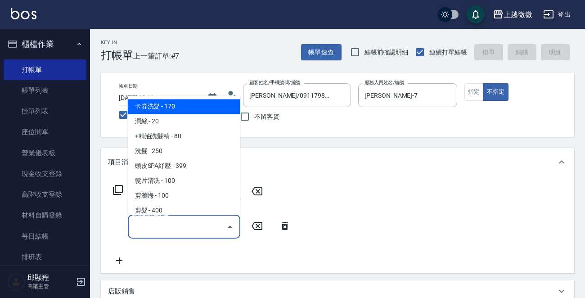
click at [168, 229] on input "服務名稱/代號" at bounding box center [177, 227] width 91 height 16
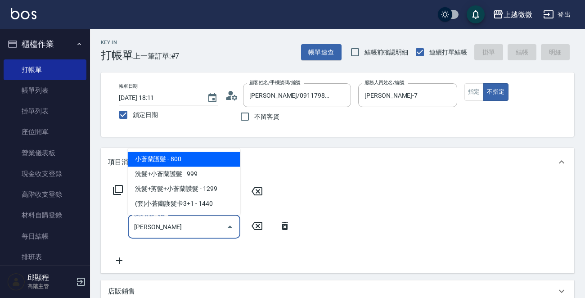
click at [190, 162] on span "小蒼蘭護髮 - 800" at bounding box center [184, 159] width 112 height 15
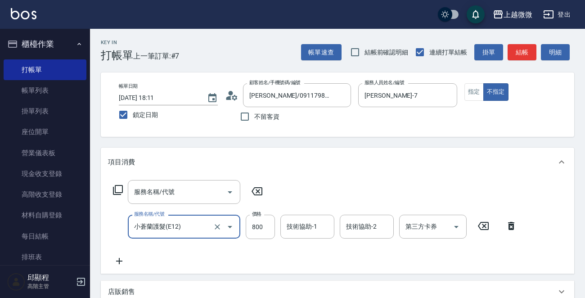
type input "小蒼蘭護髮(E12)"
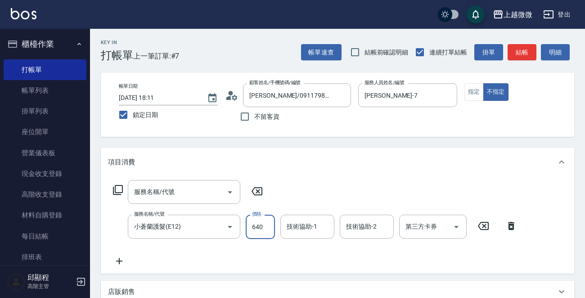
type input "640"
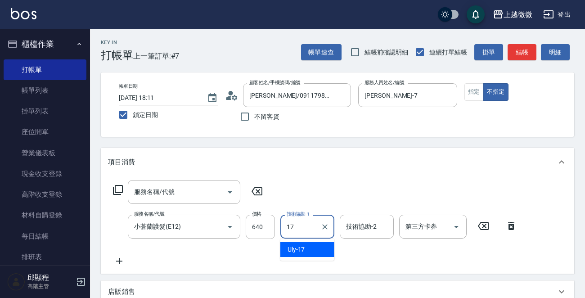
type input "Uly-17"
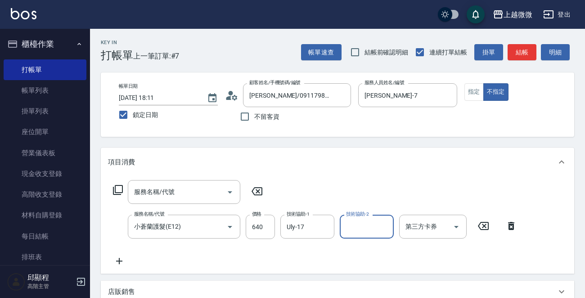
type input "0"
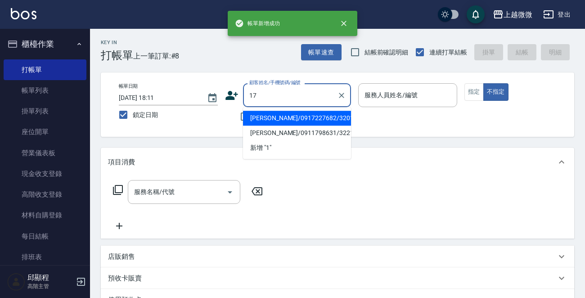
type input "[PERSON_NAME]/0917227682/3201"
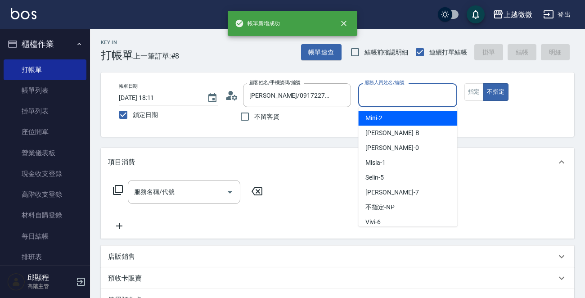
click at [383, 87] on input "服務人員姓名/編號" at bounding box center [407, 95] width 91 height 16
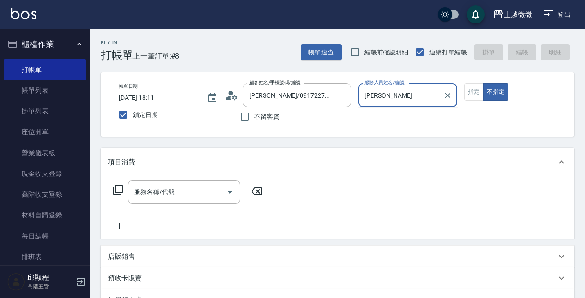
click at [395, 94] on input "[PERSON_NAME]" at bounding box center [400, 95] width 77 height 16
drag, startPoint x: 386, startPoint y: 97, endPoint x: 333, endPoint y: 102, distance: 53.3
click at [333, 102] on div "帳單日期 [DATE] 18:11 鎖定日期 顧客姓名/手機號碼/編號 [PERSON_NAME]/0917227682/3201 顧客姓名/手機號碼/編號 …" at bounding box center [338, 104] width 452 height 43
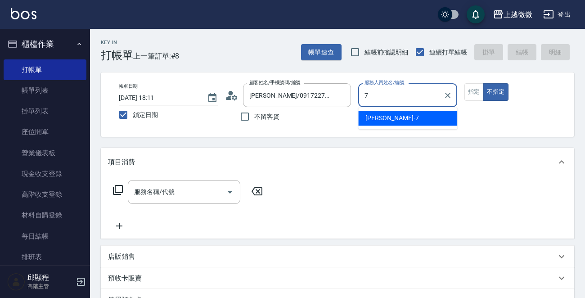
click at [418, 120] on div "[PERSON_NAME] -7" at bounding box center [407, 118] width 99 height 15
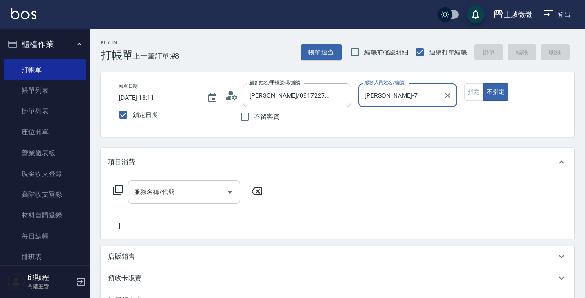
type input "[PERSON_NAME]-7"
click at [175, 196] on input "服務名稱/代號" at bounding box center [177, 192] width 91 height 16
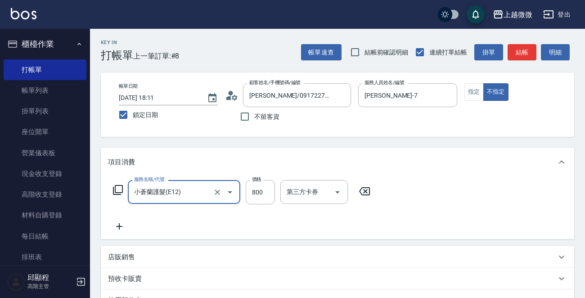
type input "小蒼蘭護髮(E12)"
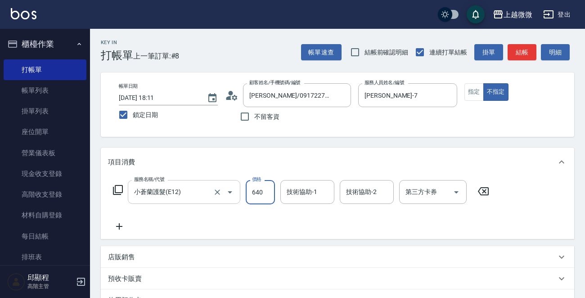
type input "640"
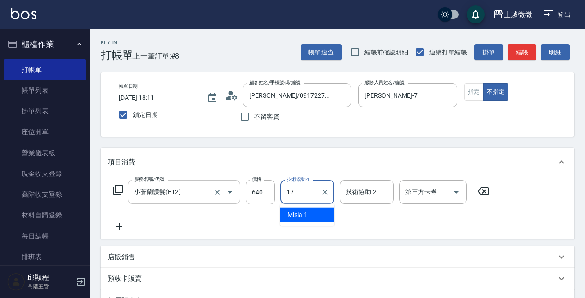
type input "Uly-17"
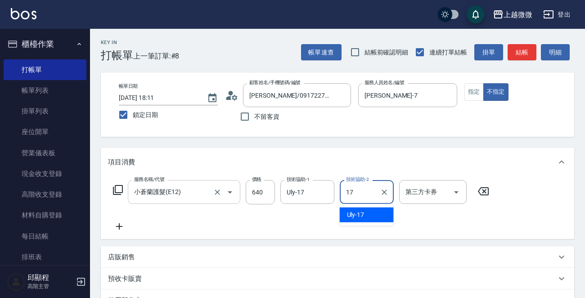
type input "Uly-17"
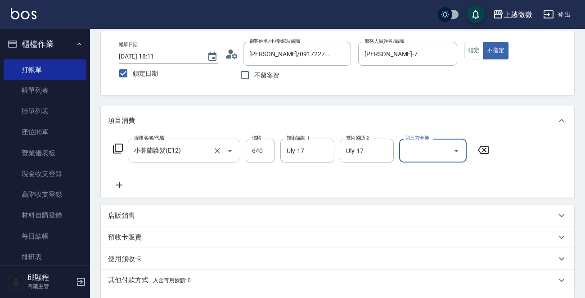
scroll to position [90, 0]
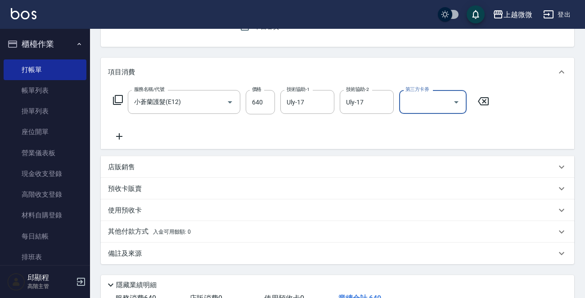
click at [121, 137] on icon at bounding box center [119, 136] width 22 height 11
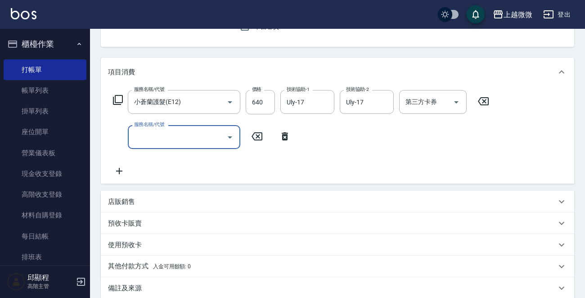
click at [171, 140] on input "服務名稱/代號" at bounding box center [177, 137] width 91 height 16
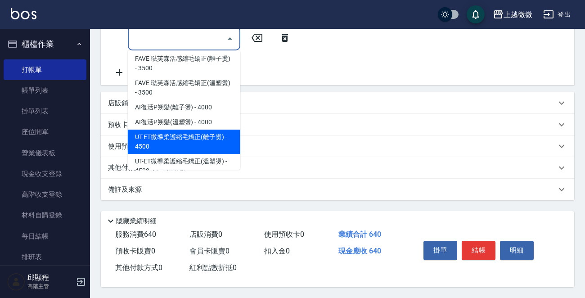
scroll to position [270, 0]
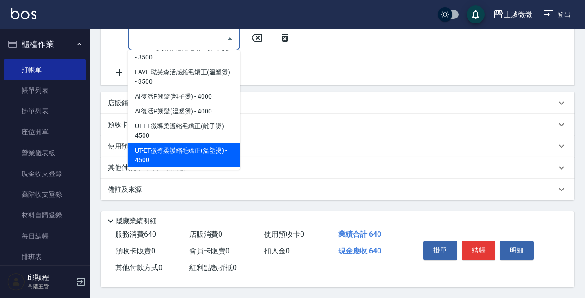
click at [206, 143] on span "UT-ET微導柔護縮毛矯正(溫塑燙) - 4500" at bounding box center [184, 155] width 112 height 24
type input "UT-ET微導柔護縮毛矯正(溫塑燙)(C14)"
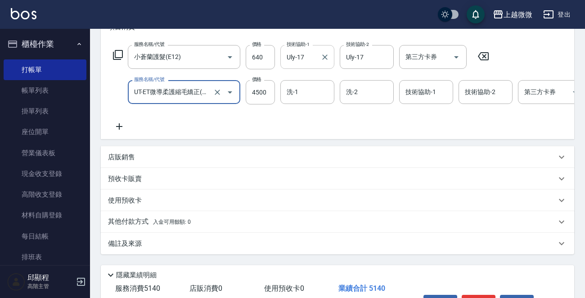
scroll to position [56, 0]
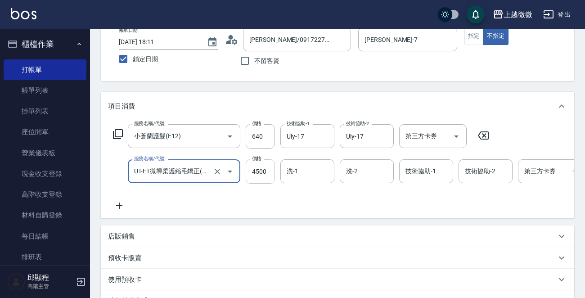
click at [267, 171] on input "4500" at bounding box center [260, 171] width 29 height 24
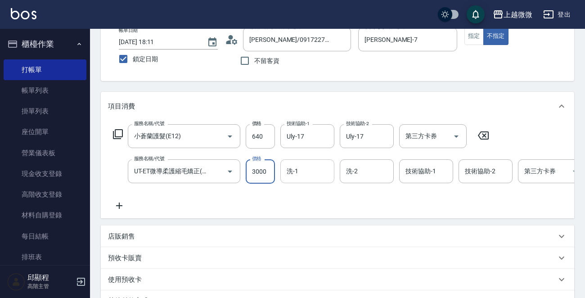
type input "3000"
click at [309, 170] on input "洗-1" at bounding box center [307, 171] width 46 height 16
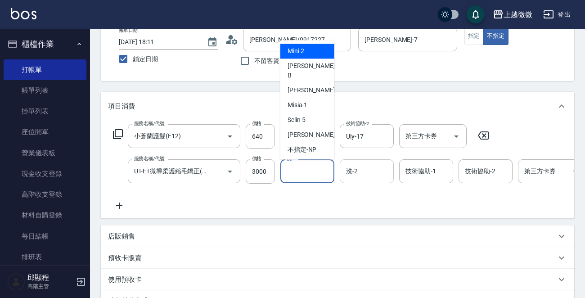
click at [364, 170] on input "洗-2" at bounding box center [367, 171] width 46 height 16
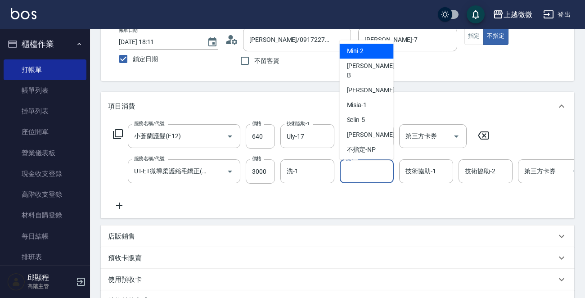
click at [428, 173] on div "技術協助-1 技術協助-1" at bounding box center [426, 171] width 54 height 24
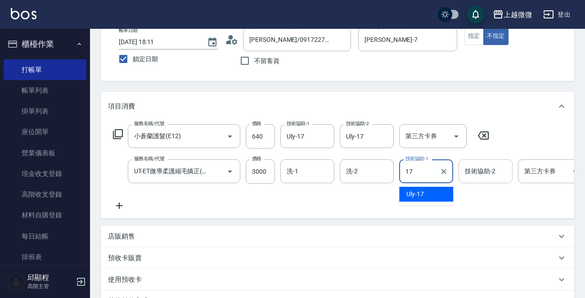
drag, startPoint x: 425, startPoint y: 191, endPoint x: 461, endPoint y: 181, distance: 37.2
click at [426, 190] on div "Uly -17" at bounding box center [426, 194] width 54 height 15
type input "Uly-17"
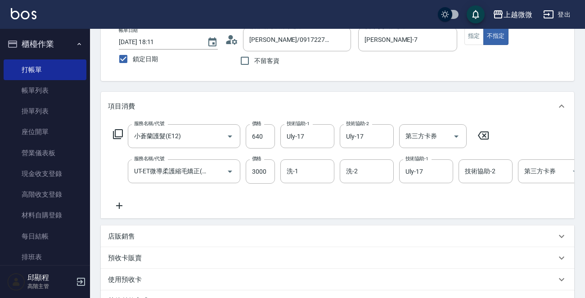
click at [467, 183] on div "技術協助-2 技術協助-2" at bounding box center [487, 171] width 59 height 24
click at [481, 172] on input "技術協助-2" at bounding box center [485, 171] width 46 height 16
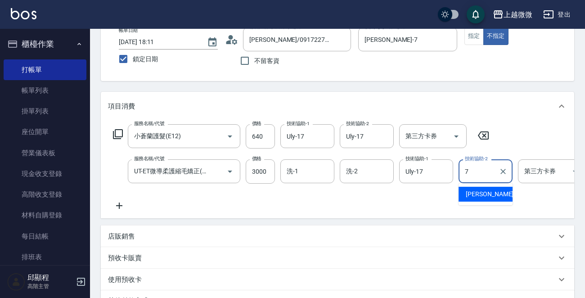
click at [468, 192] on span "[PERSON_NAME] -7" at bounding box center [492, 193] width 53 height 9
type input "[PERSON_NAME]-7"
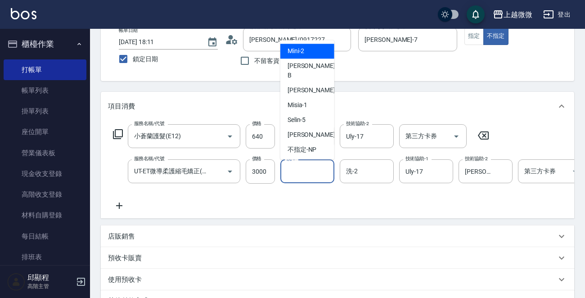
click at [304, 173] on input "洗-1" at bounding box center [307, 171] width 46 height 16
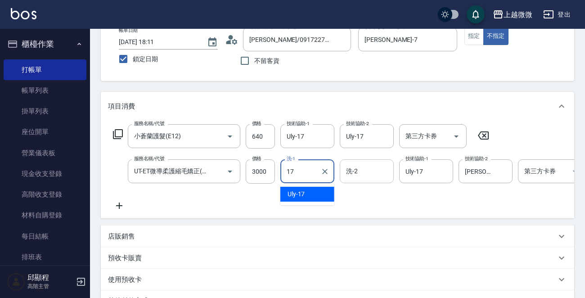
drag, startPoint x: 311, startPoint y: 185, endPoint x: 355, endPoint y: 171, distance: 46.5
click at [305, 190] on div "Uly -17" at bounding box center [307, 194] width 54 height 15
type input "Uly-17"
drag, startPoint x: 362, startPoint y: 170, endPoint x: 369, endPoint y: 178, distance: 10.8
click at [362, 170] on input "洗-2" at bounding box center [367, 171] width 46 height 16
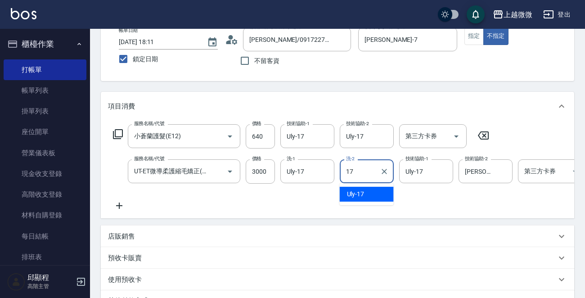
click at [365, 190] on div "Uly -17" at bounding box center [367, 194] width 54 height 15
type input "Uly-17"
click at [120, 204] on icon at bounding box center [119, 205] width 22 height 11
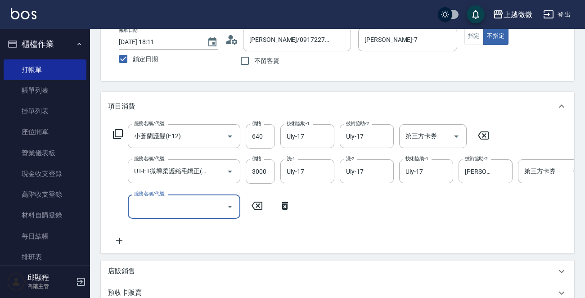
click at [146, 204] on div "服務名稱/代號 服務名稱/代號" at bounding box center [184, 206] width 112 height 24
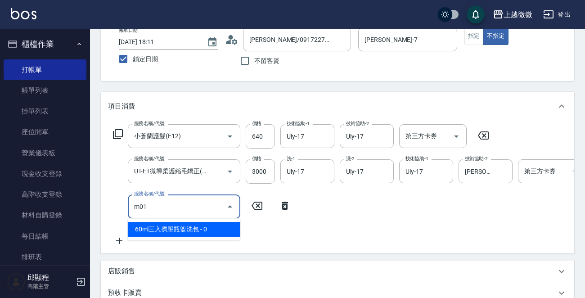
click at [179, 226] on span "60ml三入擠壓瓶盥洗包 - 0" at bounding box center [184, 229] width 112 height 15
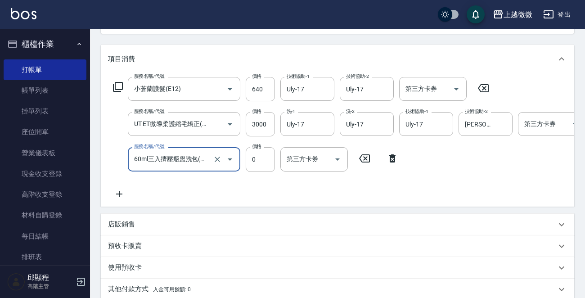
scroll to position [225, 0]
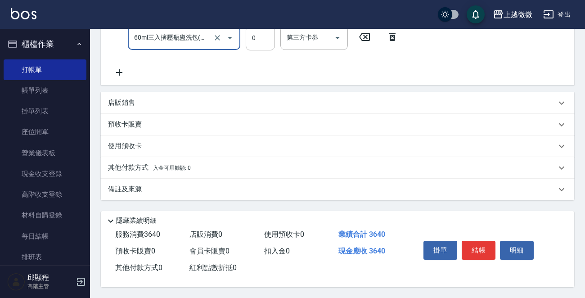
type input "60ml三入擠壓瓶盥洗包(M01)"
click at [127, 172] on p "其他付款方式 入金可用餘額: 0" at bounding box center [149, 168] width 83 height 10
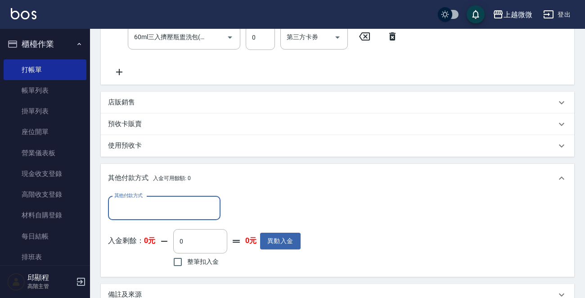
scroll to position [0, 0]
click at [135, 209] on input "其他付款方式" at bounding box center [164, 208] width 104 height 16
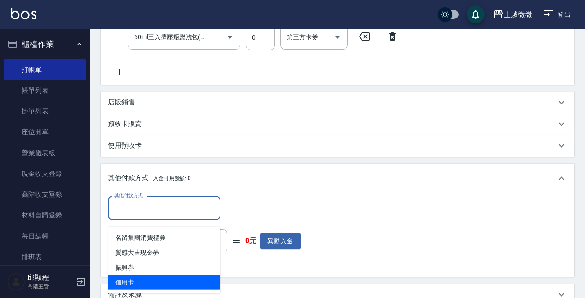
click at [144, 278] on span "信用卡" at bounding box center [164, 282] width 112 height 15
type input "信用卡"
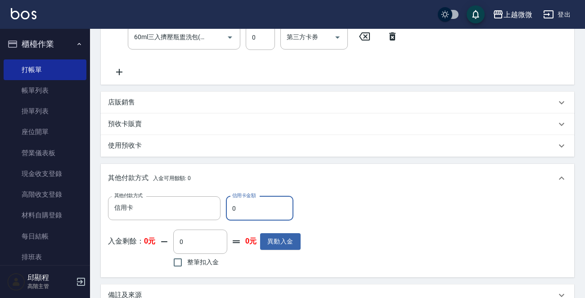
drag, startPoint x: 270, startPoint y: 213, endPoint x: 101, endPoint y: 211, distance: 168.7
click at [101, 213] on div "其他付款方式 信用卡 其他付款方式 信用卡金額 0 信用卡金額 入金剩餘： 0元 0 ​ 整筆扣入金 0元 異動入金" at bounding box center [337, 235] width 473 height 85
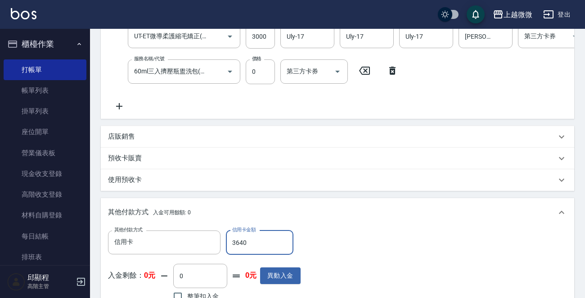
scroll to position [340, 0]
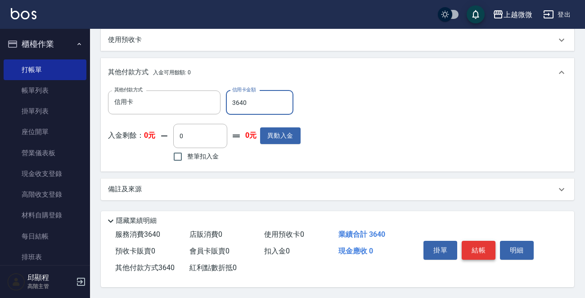
type input "3640"
click at [481, 242] on button "結帳" at bounding box center [479, 250] width 34 height 19
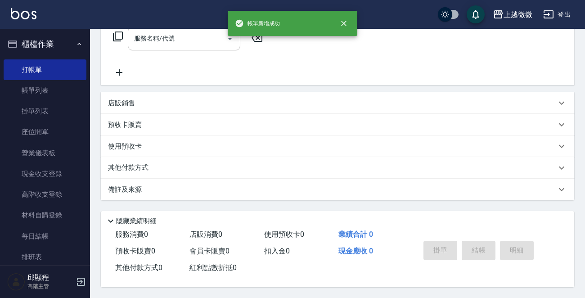
scroll to position [0, 0]
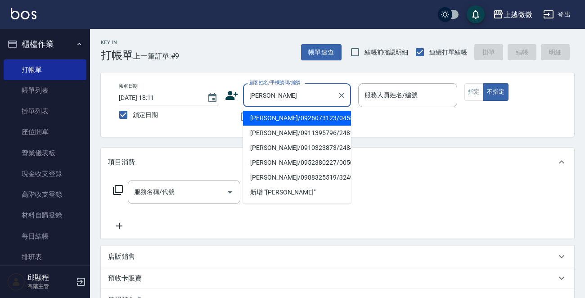
click at [310, 119] on li "[PERSON_NAME]/0926073123/0458" at bounding box center [297, 118] width 108 height 15
type input "[PERSON_NAME]/0926073123/0458"
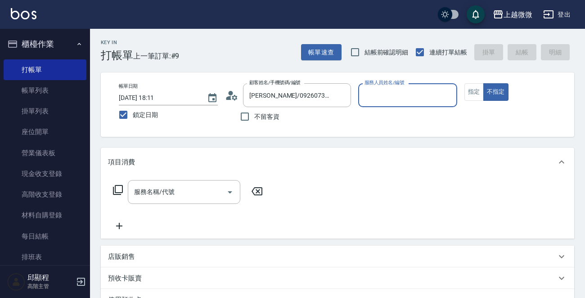
type input "[PERSON_NAME]-7"
click at [470, 91] on button "指定" at bounding box center [473, 92] width 19 height 18
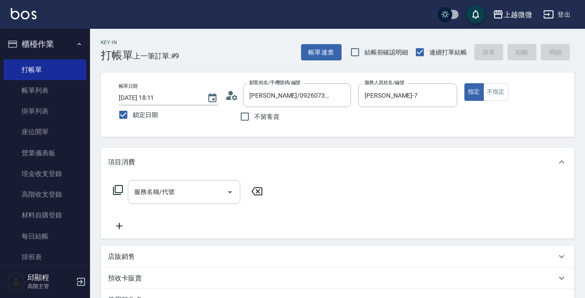
click at [197, 188] on input "服務名稱/代號" at bounding box center [177, 192] width 91 height 16
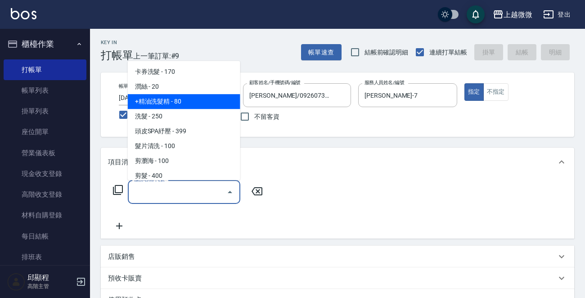
click at [206, 100] on span "+精油洗髮精 - 80" at bounding box center [184, 101] width 112 height 15
type input "+精油洗髮精(A02)"
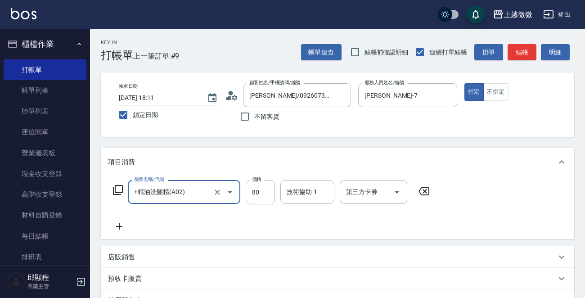
click at [108, 228] on icon at bounding box center [119, 226] width 22 height 11
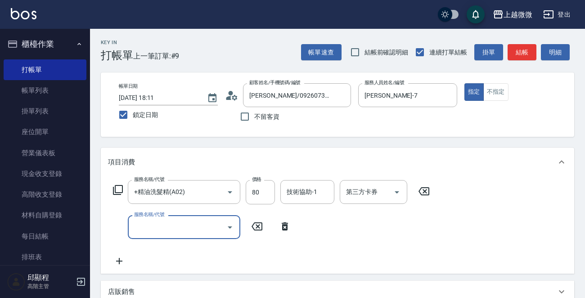
click at [122, 258] on icon at bounding box center [119, 261] width 22 height 11
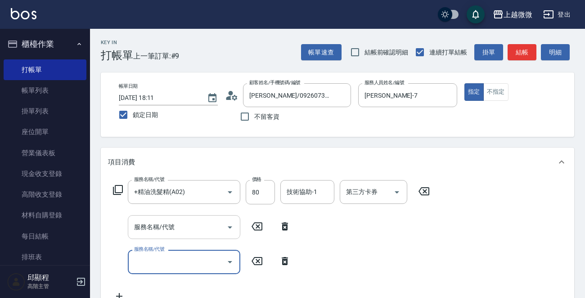
click at [172, 227] on input "服務名稱/代號" at bounding box center [177, 227] width 91 height 16
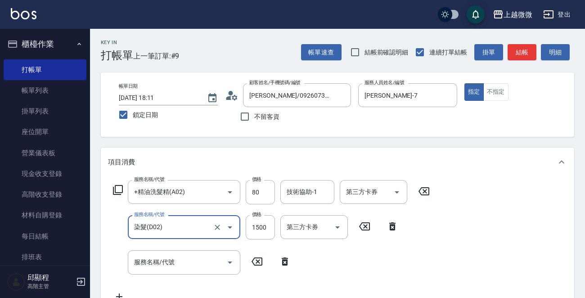
type input "染髮(D02)"
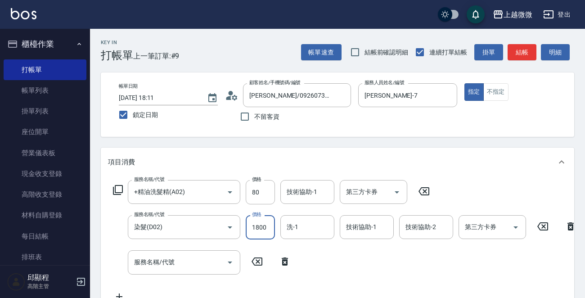
type input "1800"
type input "[PERSON_NAME]-7"
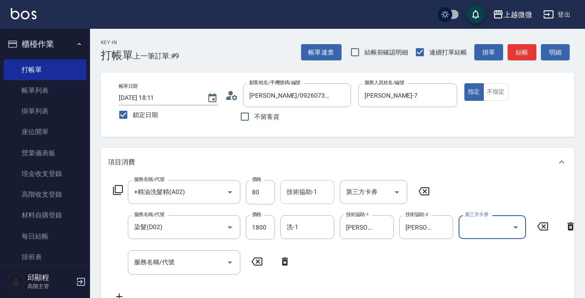
click at [290, 184] on div "技術協助-1 技術協助-1" at bounding box center [307, 192] width 54 height 24
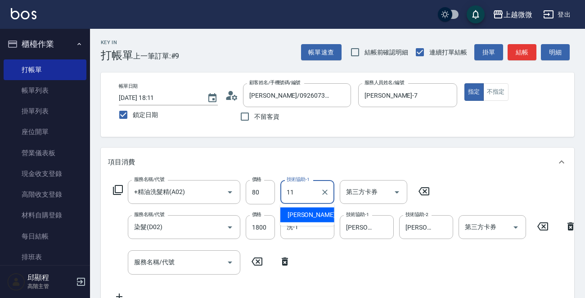
click at [308, 217] on span "[PERSON_NAME] -11" at bounding box center [315, 214] width 57 height 9
type input "[PERSON_NAME]-11"
click at [178, 266] on input "服務名稱/代號" at bounding box center [177, 262] width 91 height 16
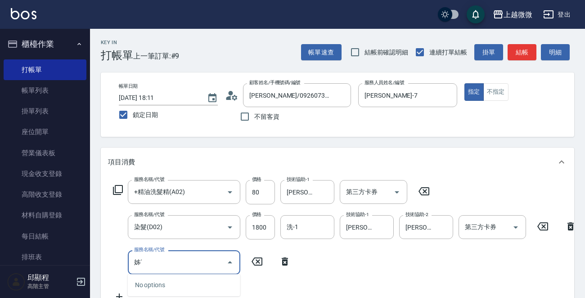
type input "姊"
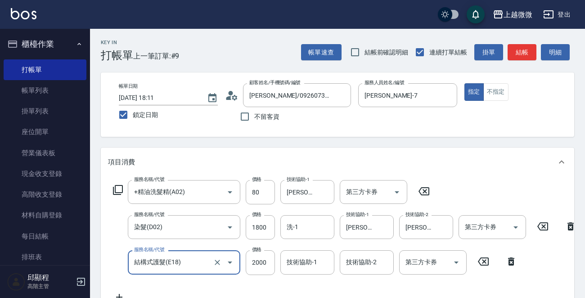
type input "結構式護髮(E18)"
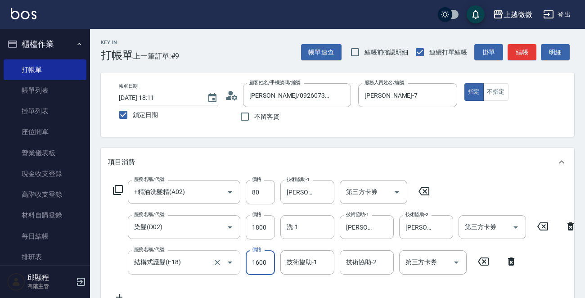
type input "1600"
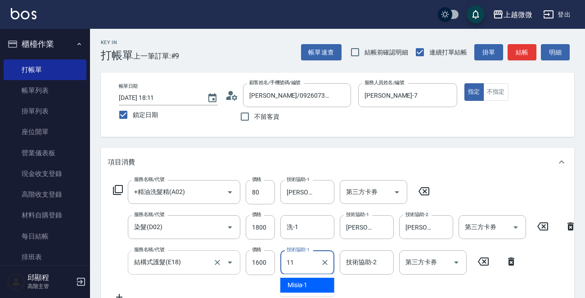
type input "[PERSON_NAME]-11"
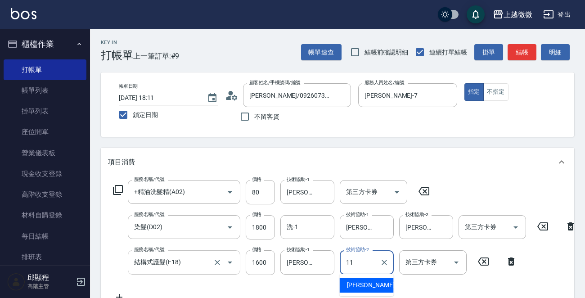
type input "[PERSON_NAME]-11"
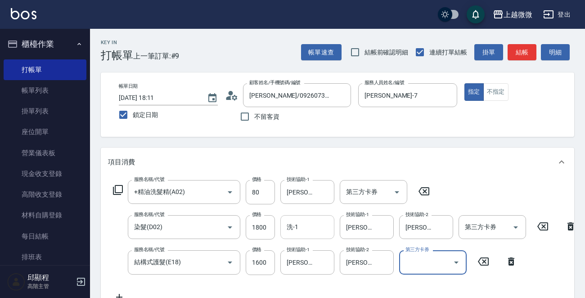
click at [308, 220] on input "洗-1" at bounding box center [307, 227] width 46 height 16
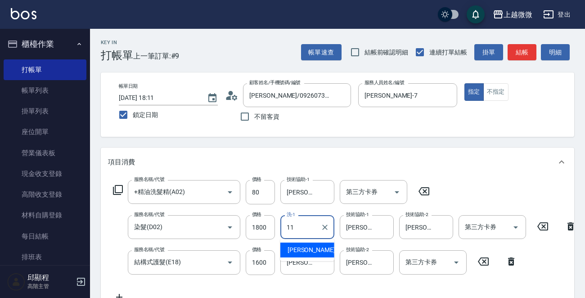
click at [307, 248] on span "[PERSON_NAME] -11" at bounding box center [315, 249] width 57 height 9
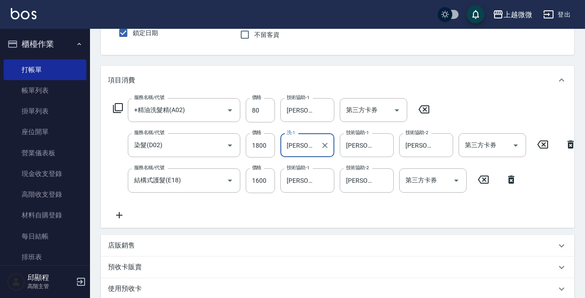
scroll to position [90, 0]
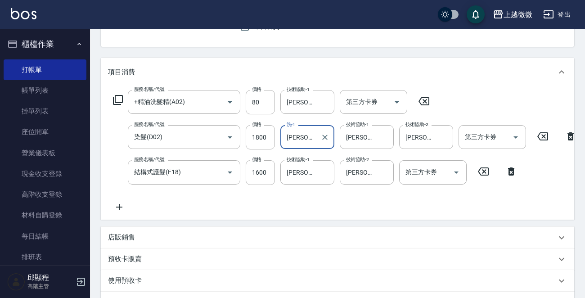
type input "[PERSON_NAME]-11"
click at [121, 206] on icon at bounding box center [119, 207] width 6 height 6
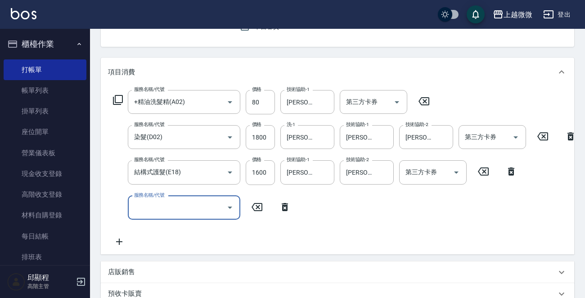
click at [148, 209] on input "服務名稱/代號" at bounding box center [177, 208] width 91 height 16
type input "挑染(D04)"
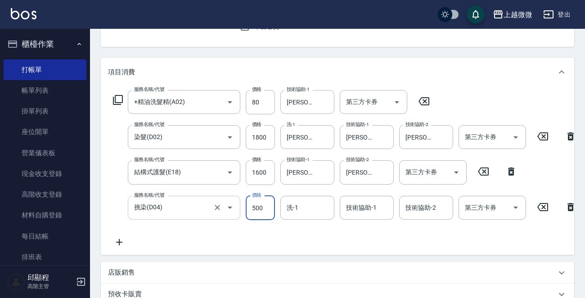
type input "500"
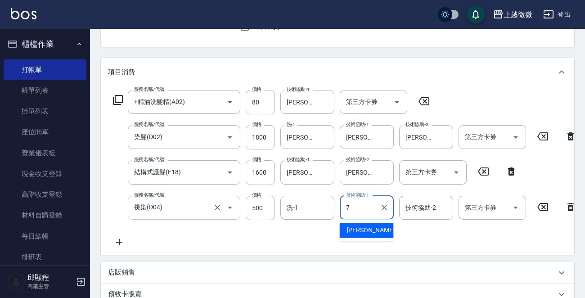
type input "[PERSON_NAME]-7"
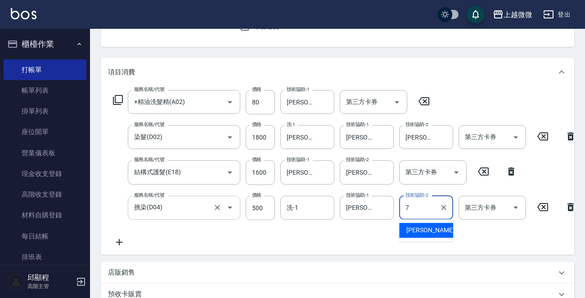
type input "[PERSON_NAME]-7"
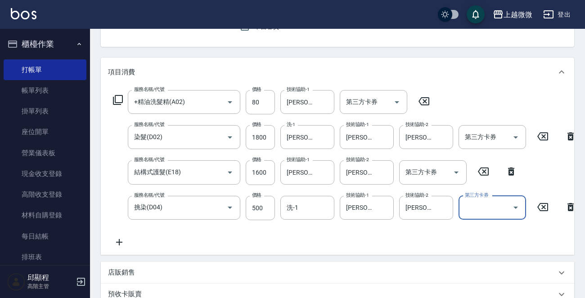
click at [118, 242] on icon at bounding box center [119, 242] width 6 height 6
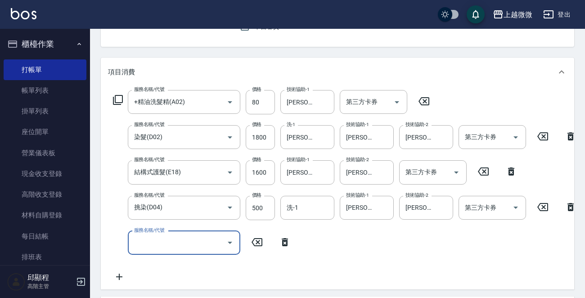
click at [166, 244] on input "服務名稱/代號" at bounding box center [177, 243] width 91 height 16
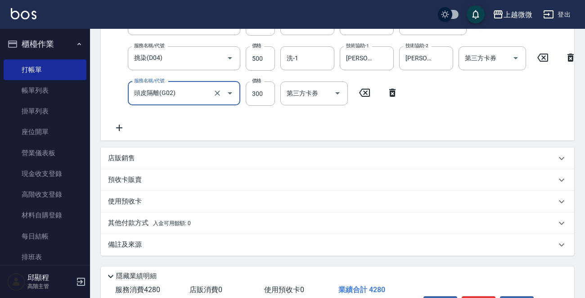
scroll to position [225, 0]
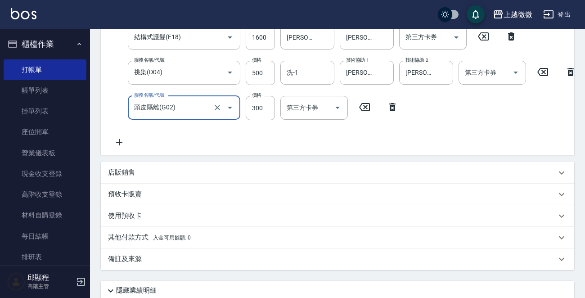
type input "頭皮隔離(G02)"
click at [116, 139] on icon at bounding box center [119, 142] width 22 height 11
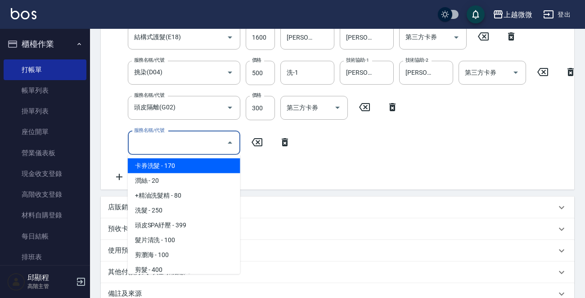
click at [162, 144] on input "服務名稱/代號" at bounding box center [177, 143] width 91 height 16
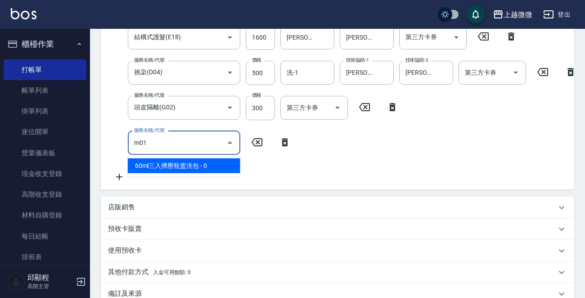
click at [171, 159] on span "60ml三入擠壓瓶盥洗包 - 0" at bounding box center [184, 165] width 112 height 15
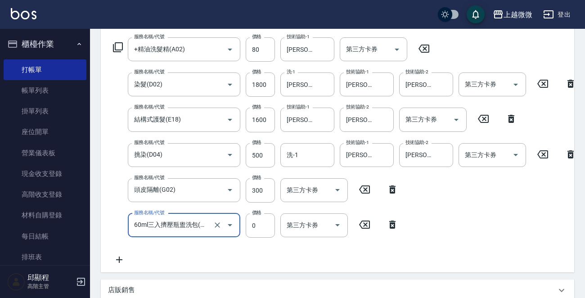
scroll to position [339, 0]
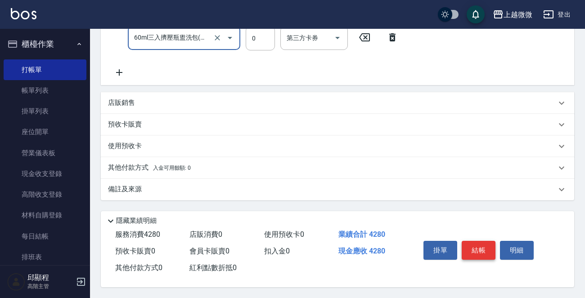
type input "60ml三入擠壓瓶盥洗包(M01)"
click at [482, 247] on button "結帳" at bounding box center [479, 250] width 34 height 19
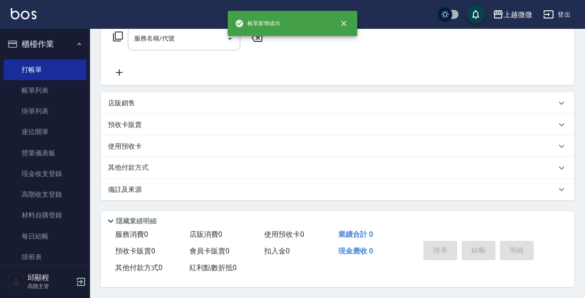
scroll to position [0, 0]
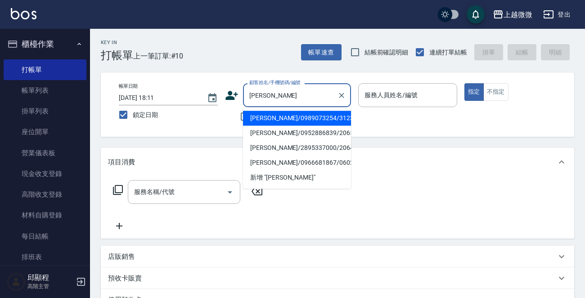
click at [333, 117] on li "[PERSON_NAME]/0989073254/3123" at bounding box center [297, 118] width 108 height 15
type input "[PERSON_NAME]/0989073254/3123"
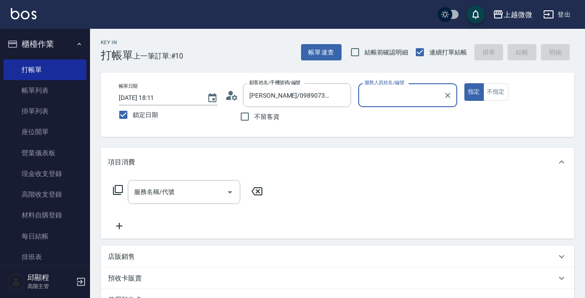
type input "Selin-5"
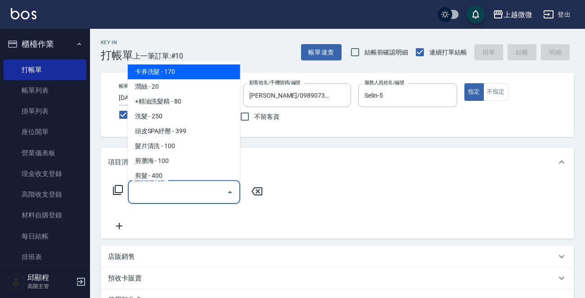
click at [181, 195] on input "服務名稱/代號" at bounding box center [177, 192] width 91 height 16
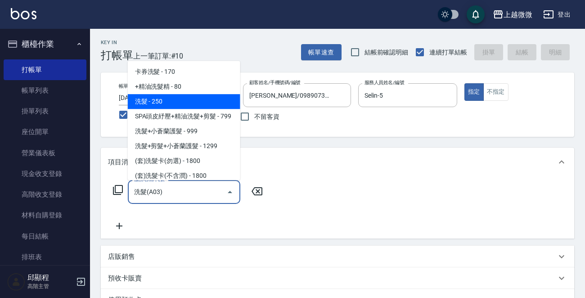
type input "洗髮(A03)"
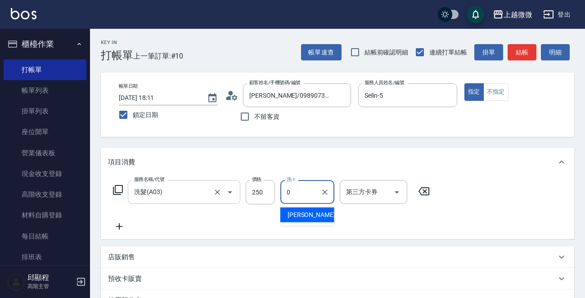
type input "[PERSON_NAME]-0"
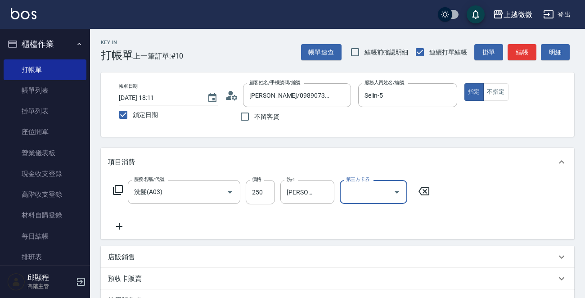
click at [121, 224] on icon at bounding box center [119, 226] width 22 height 11
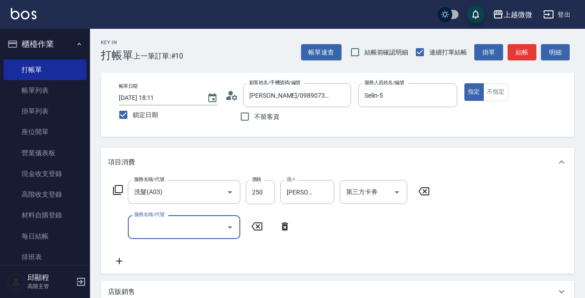
click at [178, 232] on input "服務名稱/代號" at bounding box center [177, 227] width 91 height 16
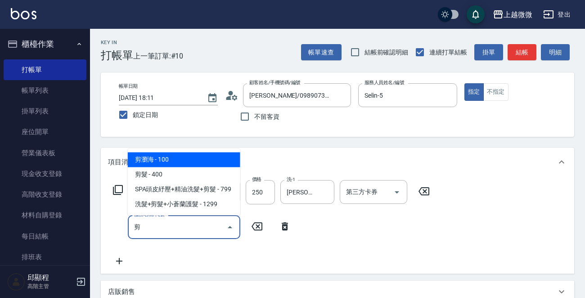
click at [171, 166] on span "剪瀏海 - 100" at bounding box center [184, 159] width 112 height 15
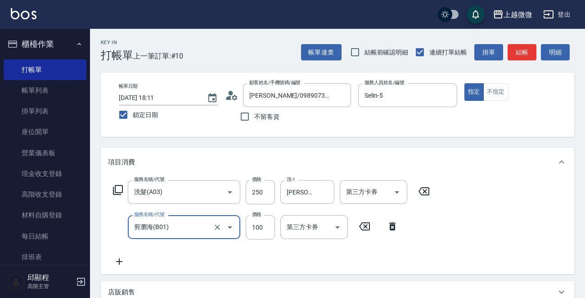
type input "剪瀏海(B01)"
click at [121, 259] on icon at bounding box center [119, 261] width 22 height 11
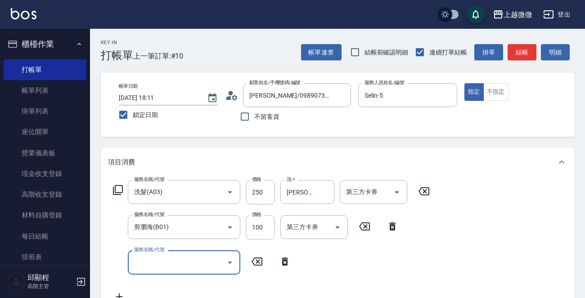
click at [170, 264] on input "服務名稱/代號" at bounding box center [177, 262] width 91 height 16
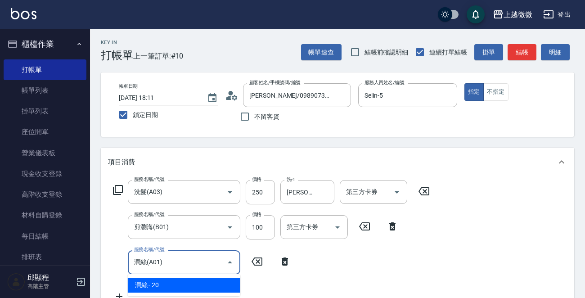
type input "潤絲(A01)"
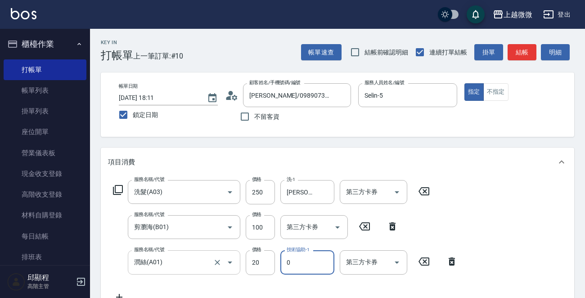
type input "[PERSON_NAME]-0"
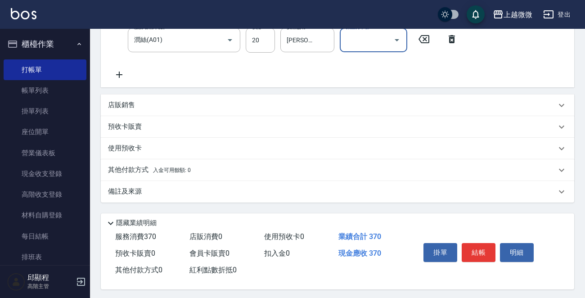
scroll to position [226, 0]
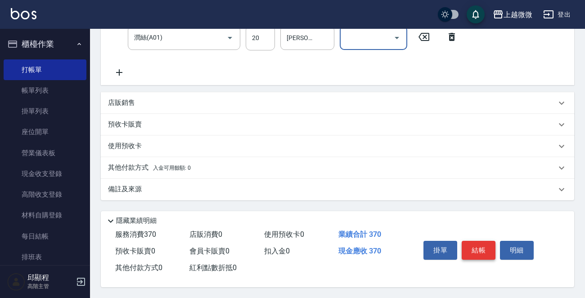
click at [476, 246] on button "結帳" at bounding box center [479, 250] width 34 height 19
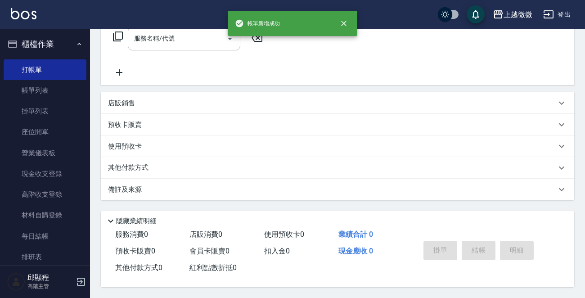
scroll to position [0, 0]
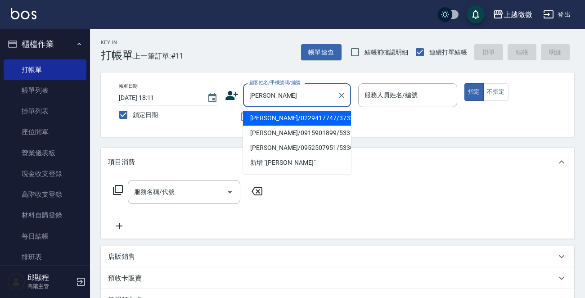
click at [314, 111] on li "[PERSON_NAME]/0229417747/3732" at bounding box center [297, 118] width 108 height 15
type input "[PERSON_NAME]/0229417747/3732"
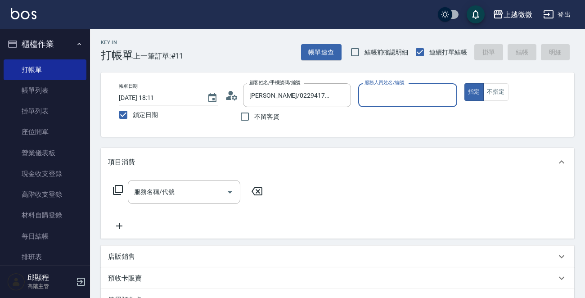
type input "[PERSON_NAME]-7"
click at [184, 198] on input "服務名稱/代號" at bounding box center [177, 192] width 91 height 16
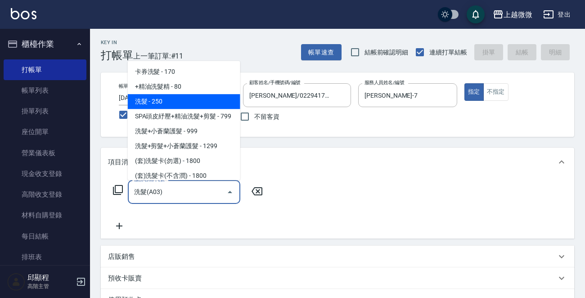
type input "洗髮(A03)"
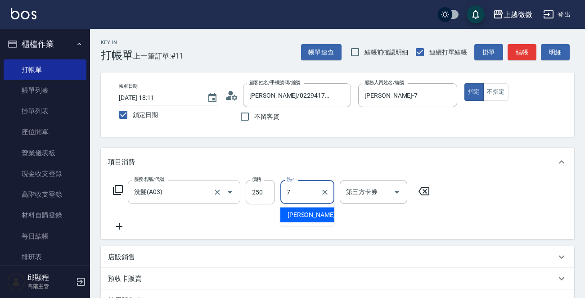
type input "[PERSON_NAME]-7"
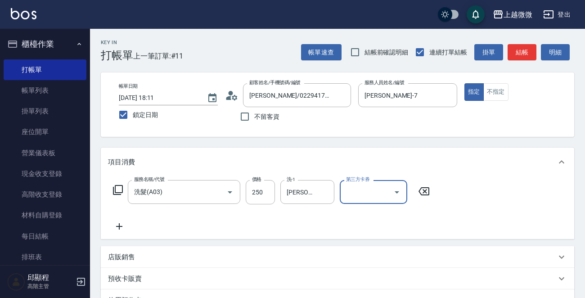
click at [130, 228] on icon at bounding box center [119, 226] width 22 height 11
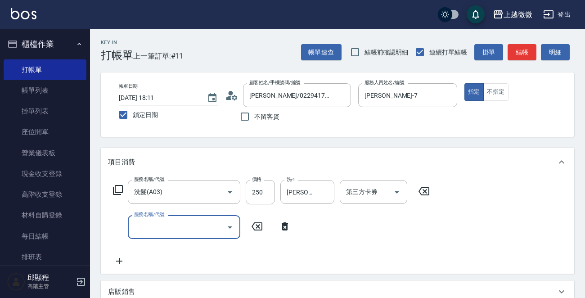
click at [162, 228] on div "服務名稱/代號 服務名稱/代號" at bounding box center [184, 227] width 112 height 24
type input "挑染(D04)"
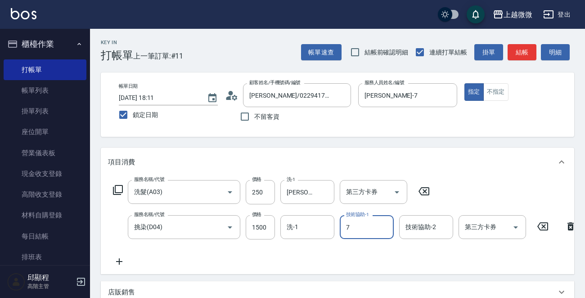
type input "[PERSON_NAME]-7"
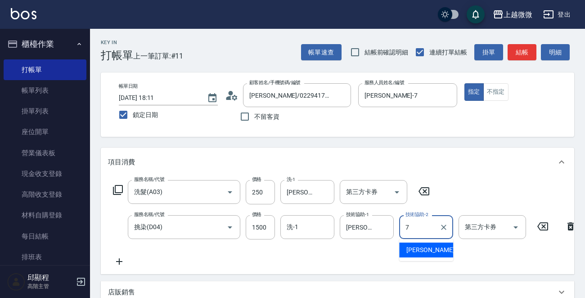
type input "[PERSON_NAME]-7"
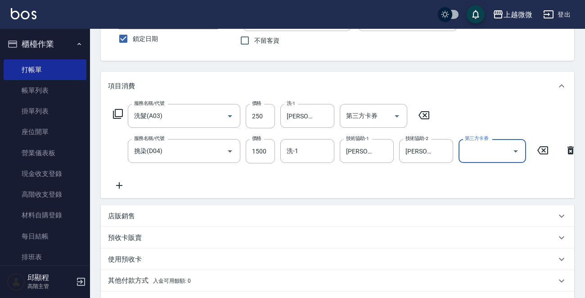
scroll to position [198, 0]
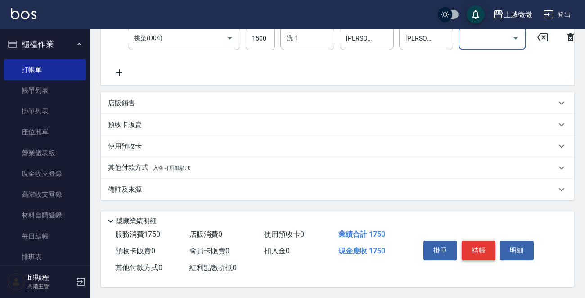
click at [475, 246] on button "結帳" at bounding box center [479, 250] width 34 height 19
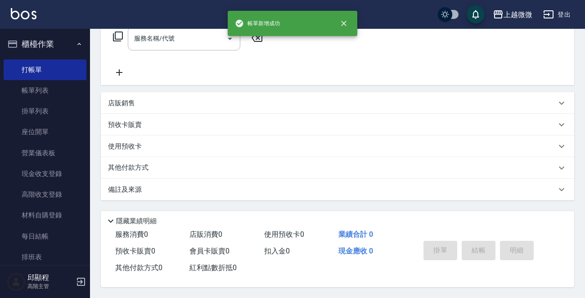
scroll to position [0, 0]
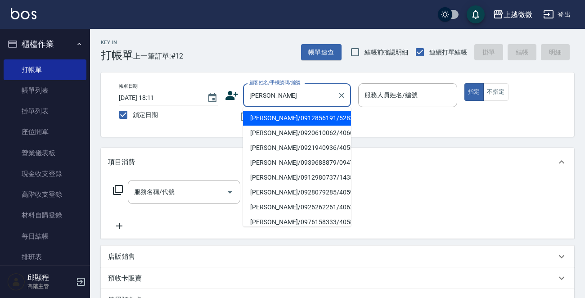
click at [273, 112] on li "[PERSON_NAME]/0912856191/5283" at bounding box center [297, 118] width 108 height 15
type input "[PERSON_NAME]/0912856191/5283"
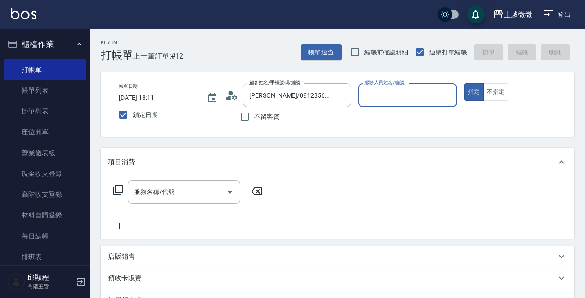
type input "[PERSON_NAME]-7"
click at [180, 193] on input "服務名稱/代號" at bounding box center [177, 192] width 91 height 16
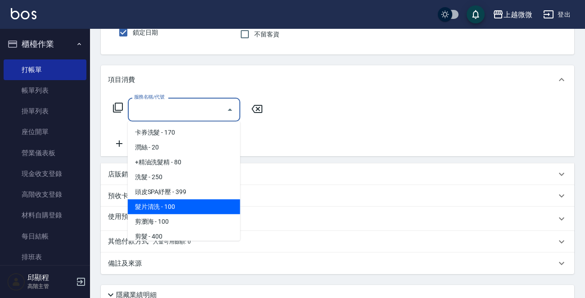
scroll to position [90, 0]
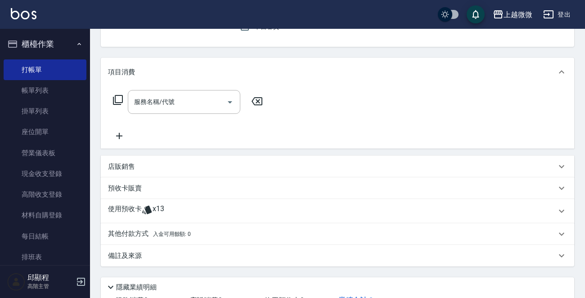
click at [111, 206] on p "使用預收卡" at bounding box center [125, 210] width 34 height 13
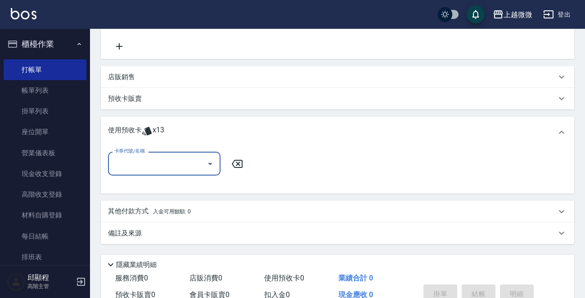
scroll to position [180, 0]
click at [159, 158] on input "卡券代號/名稱" at bounding box center [157, 163] width 91 height 16
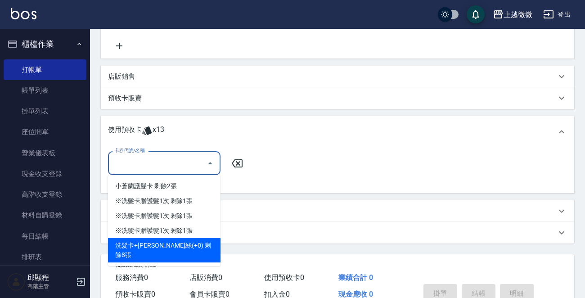
click at [180, 246] on div "洗髮卡+[PERSON_NAME]絲(+0) 剩餘8張" at bounding box center [164, 250] width 112 height 24
type input "洗髮卡+[PERSON_NAME]絲(+0)"
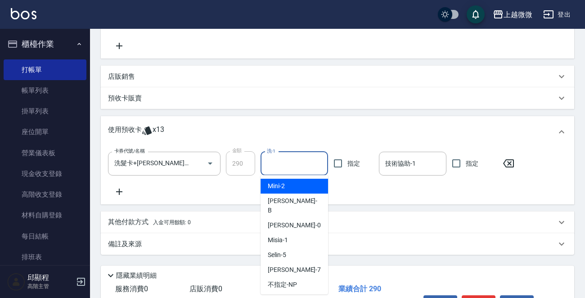
click at [306, 169] on input "洗-1" at bounding box center [294, 164] width 59 height 16
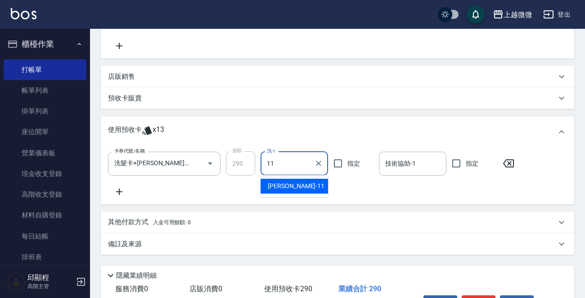
click at [313, 187] on div "[PERSON_NAME] -11" at bounding box center [293, 186] width 67 height 15
type input "[PERSON_NAME]-11"
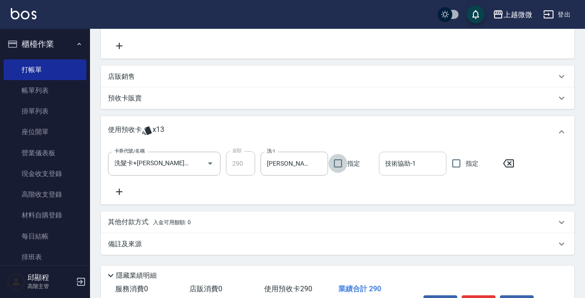
click at [421, 163] on input "技術協助-1" at bounding box center [412, 164] width 59 height 16
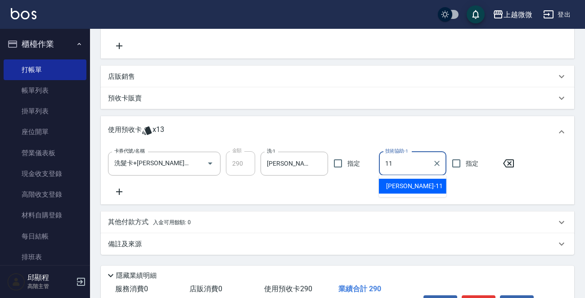
click at [408, 186] on span "[PERSON_NAME] -11" at bounding box center [414, 185] width 57 height 9
type input "[PERSON_NAME]-11"
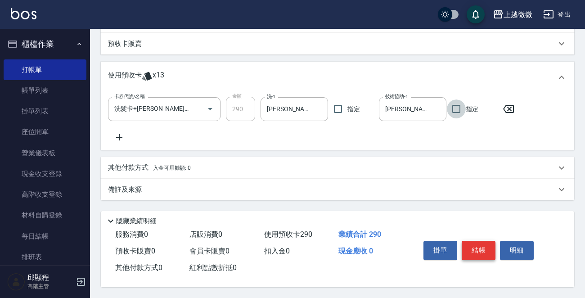
scroll to position [237, 0]
click at [481, 244] on button "結帳" at bounding box center [479, 250] width 34 height 19
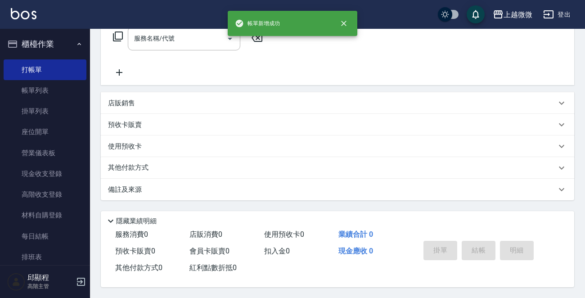
scroll to position [0, 0]
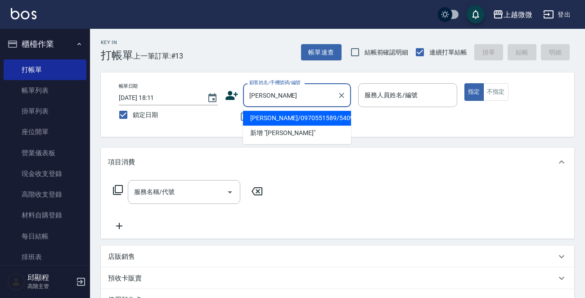
click at [279, 117] on li "[PERSON_NAME]/0970551589/5409" at bounding box center [297, 118] width 108 height 15
type input "[PERSON_NAME]/0970551589/5409"
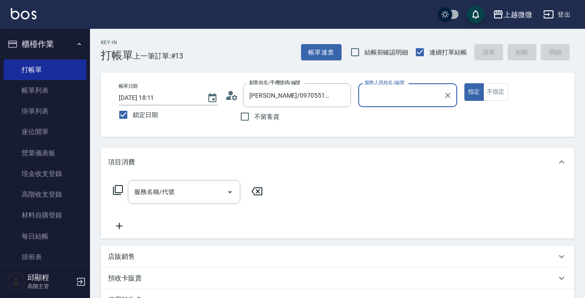
type input "Mini-2"
click at [149, 191] on div "服務名稱/代號 服務名稱/代號" at bounding box center [184, 192] width 112 height 24
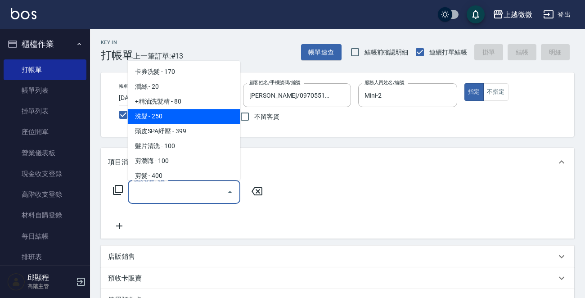
click at [171, 119] on span "洗髮 - 250" at bounding box center [184, 116] width 112 height 15
type input "洗髮(A03)"
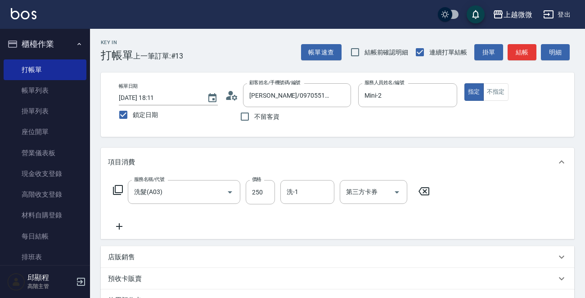
click at [123, 227] on icon at bounding box center [119, 226] width 22 height 11
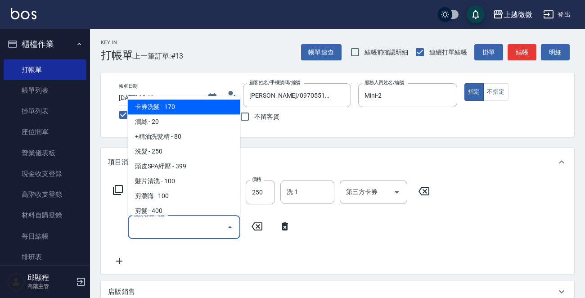
click at [153, 229] on input "服務名稱/代號" at bounding box center [177, 227] width 91 height 16
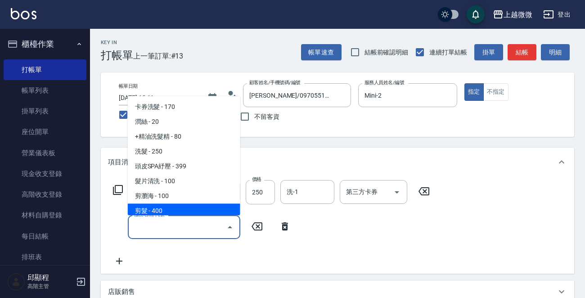
click at [163, 210] on span "剪髮 - 400" at bounding box center [184, 211] width 112 height 15
type input "剪髮(B02)"
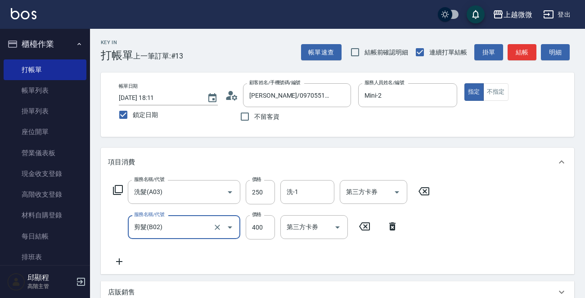
click at [121, 256] on icon at bounding box center [119, 261] width 22 height 11
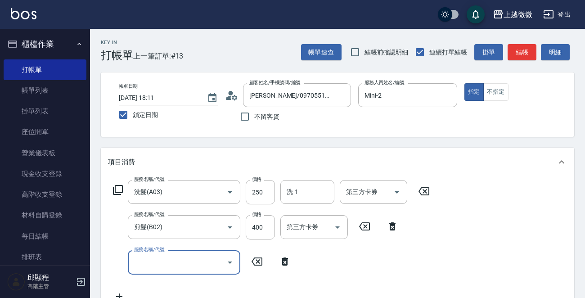
click at [162, 257] on input "服務名稱/代號" at bounding box center [177, 262] width 91 height 16
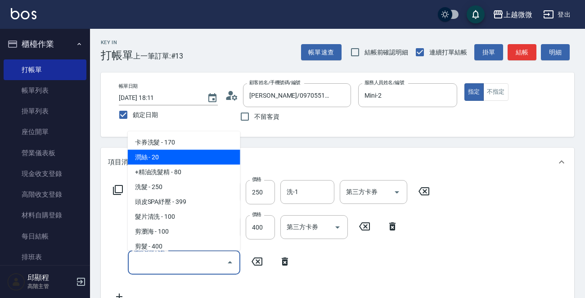
click at [169, 157] on span "潤絲 - 20" at bounding box center [184, 157] width 112 height 15
type input "潤絲(A01)"
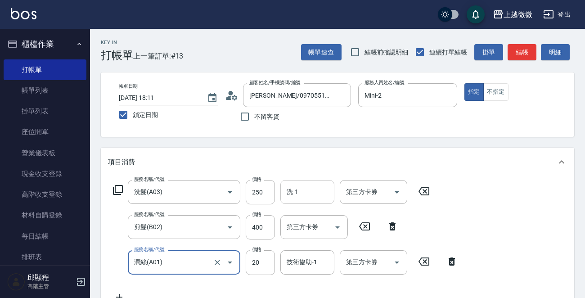
click at [301, 191] on input "洗-1" at bounding box center [307, 192] width 46 height 16
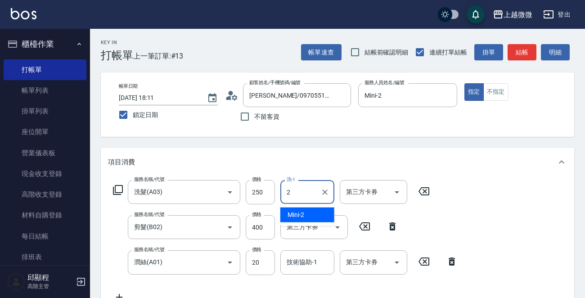
click at [290, 211] on span "Mini -2" at bounding box center [295, 214] width 17 height 9
type input "Mini-2"
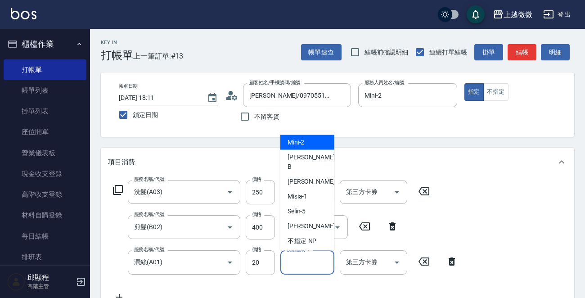
click at [306, 262] on div "技術協助-1 技術協助-1" at bounding box center [307, 262] width 54 height 24
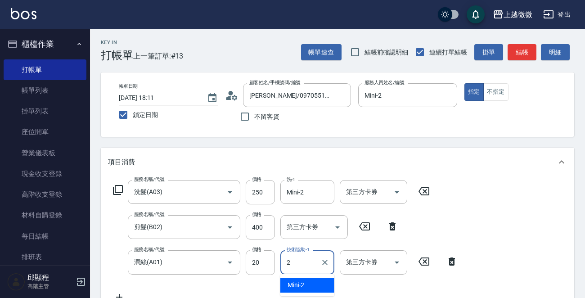
click at [306, 281] on div "Mini -2" at bounding box center [307, 285] width 54 height 15
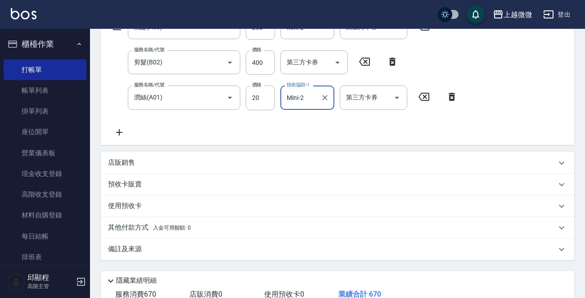
scroll to position [226, 0]
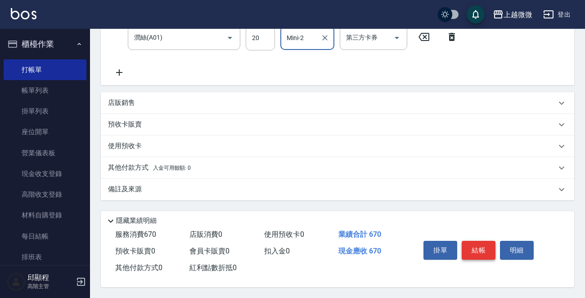
type input "Mini-2"
click at [479, 243] on button "結帳" at bounding box center [479, 250] width 34 height 19
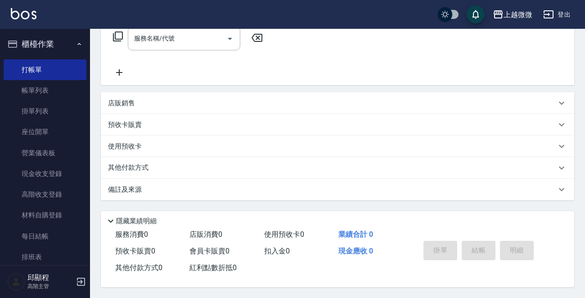
scroll to position [0, 0]
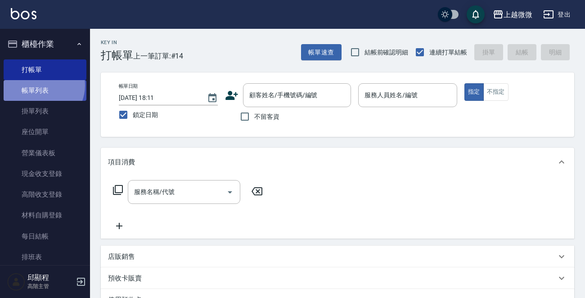
click at [41, 85] on link "帳單列表" at bounding box center [45, 90] width 83 height 21
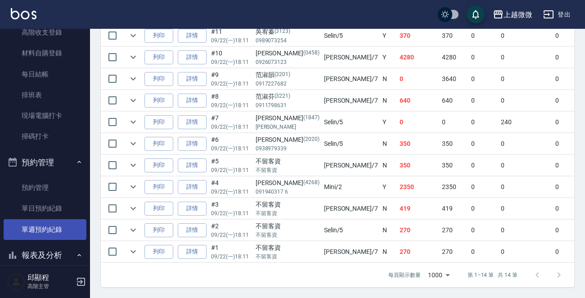
scroll to position [225, 0]
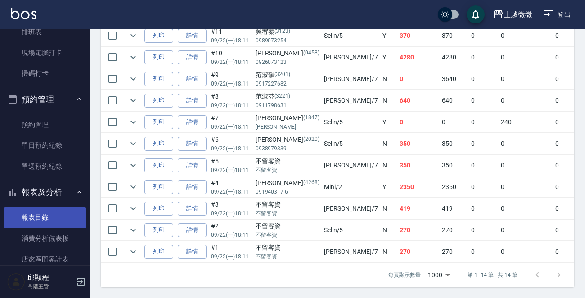
click at [51, 215] on link "報表目錄" at bounding box center [45, 217] width 83 height 21
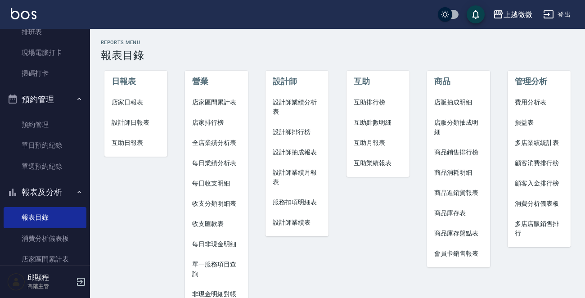
click at [126, 103] on span "店家日報表" at bounding box center [136, 102] width 49 height 9
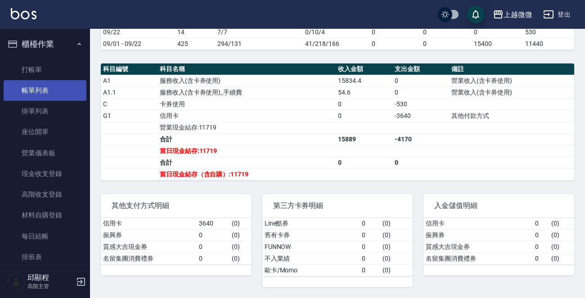
click at [49, 86] on link "帳單列表" at bounding box center [45, 90] width 83 height 21
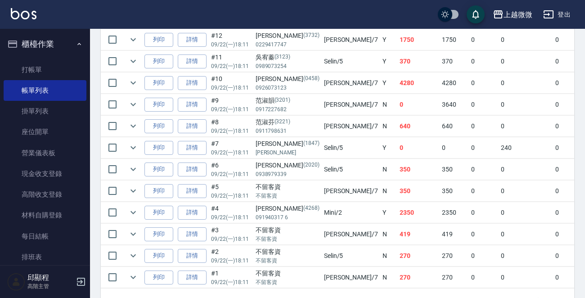
scroll to position [299, 0]
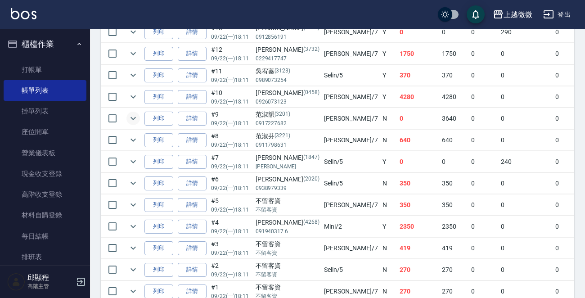
click at [132, 115] on icon "expand row" at bounding box center [133, 118] width 11 height 11
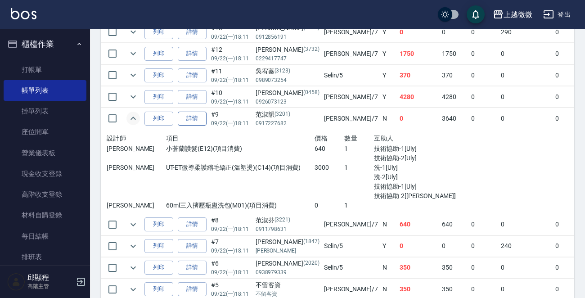
click at [194, 118] on link "詳情" at bounding box center [192, 119] width 29 height 14
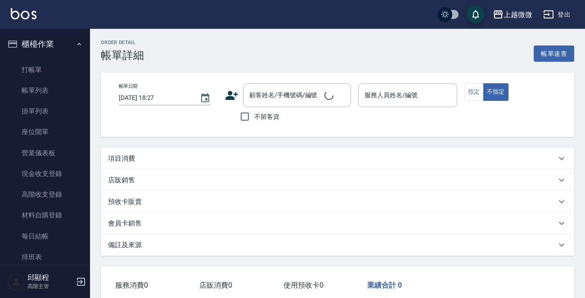
type input "[DATE] 18:11"
type input "[PERSON_NAME]-7"
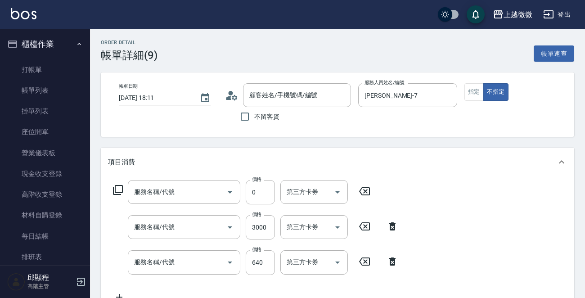
type input "[PERSON_NAME]/0917227682/3201"
type input "60ml三入擠壓瓶盥洗包(M01)"
type input "UT-ET微導柔護縮毛矯正(溫塑燙)(C14)"
type input "小蒼蘭護髮(E12)"
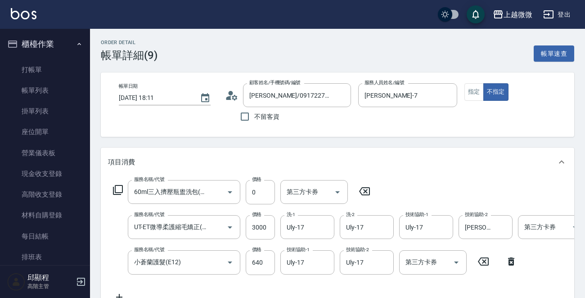
scroll to position [45, 0]
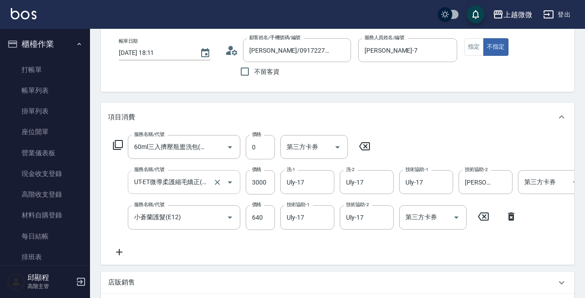
click at [200, 181] on input "UT-ET微導柔護縮毛矯正(溫塑燙)(C14)" at bounding box center [171, 182] width 79 height 16
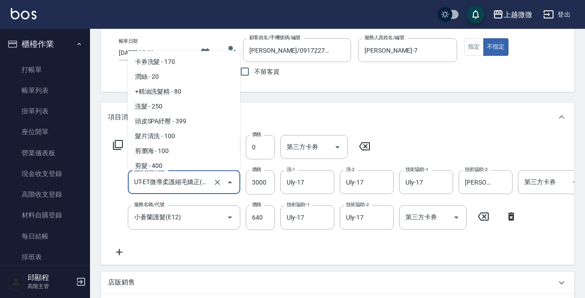
scroll to position [248, 0]
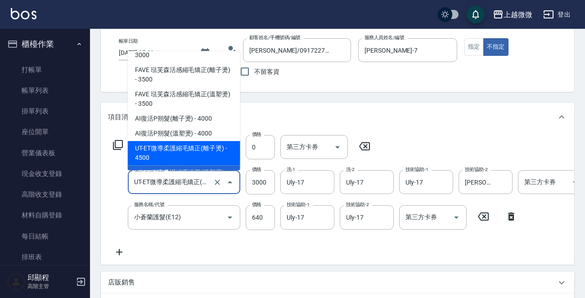
click at [198, 141] on span "UT-ET微導柔護縮毛矯正(離子燙) - 4500" at bounding box center [184, 153] width 112 height 24
type input "UT-ET微導柔護縮毛矯正(離子燙)(C13)"
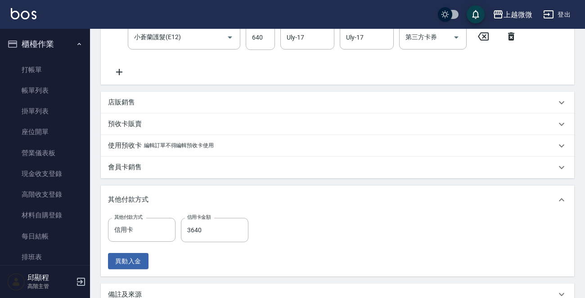
scroll to position [135, 0]
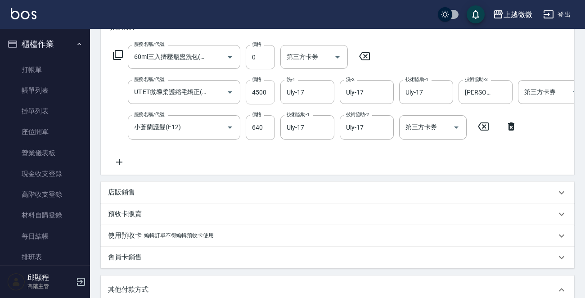
click at [260, 88] on input "4500" at bounding box center [260, 92] width 29 height 24
type input "3"
type input "0"
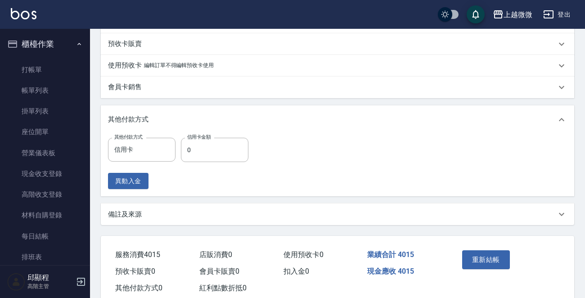
scroll to position [334, 0]
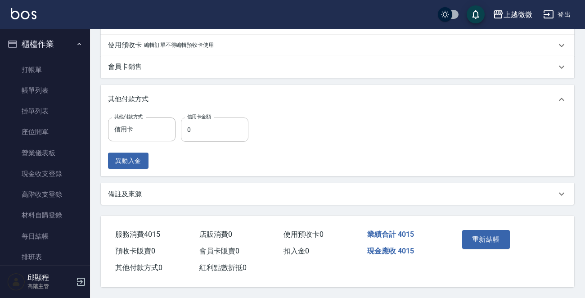
type input "3375"
click at [215, 123] on input "0" at bounding box center [214, 129] width 67 height 24
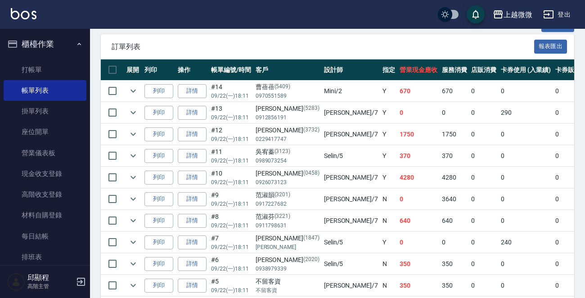
scroll to position [225, 0]
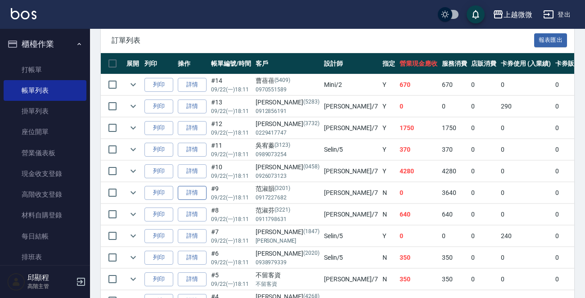
click at [195, 193] on link "詳情" at bounding box center [192, 193] width 29 height 14
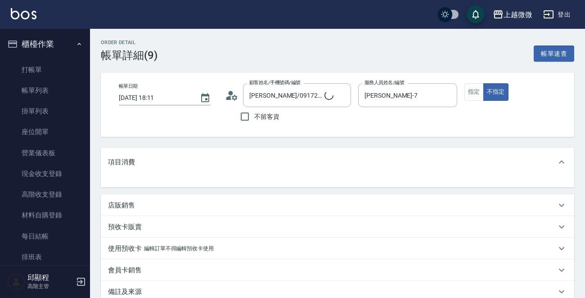
type input "[PERSON_NAME]/0917227682/3201"
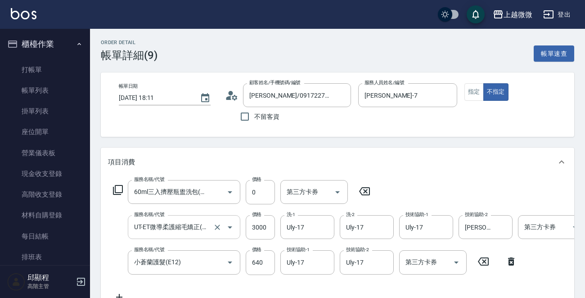
click at [225, 225] on icon "Open" at bounding box center [229, 227] width 11 height 11
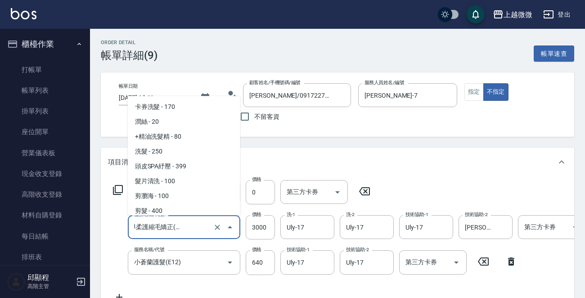
scroll to position [248, 0]
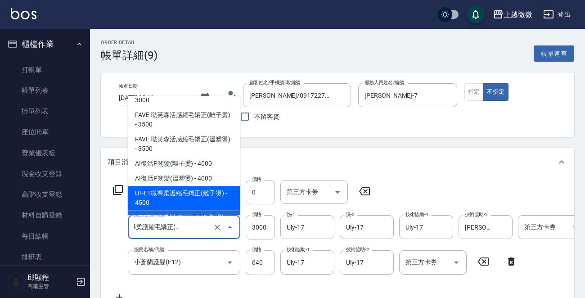
click at [202, 186] on span "UT-ET微導柔護縮毛矯正(離子燙) - 4500" at bounding box center [184, 198] width 112 height 24
type input "UT-ET微導柔護縮毛矯正(離子燙)(C13)"
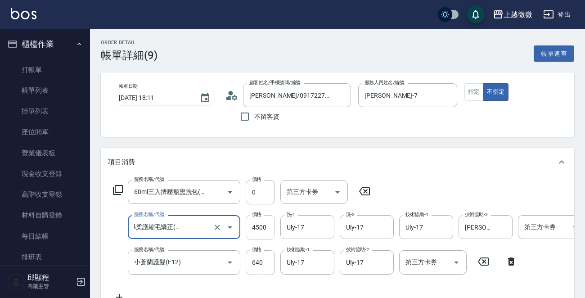
click at [267, 231] on input "4500" at bounding box center [260, 227] width 29 height 24
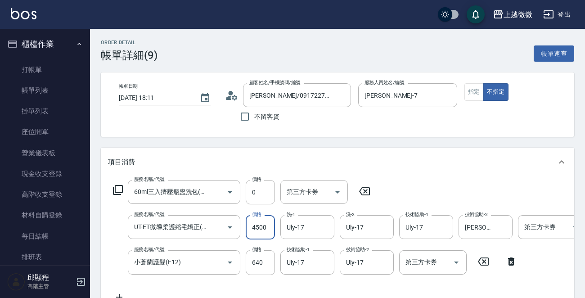
type input "3"
type input "0"
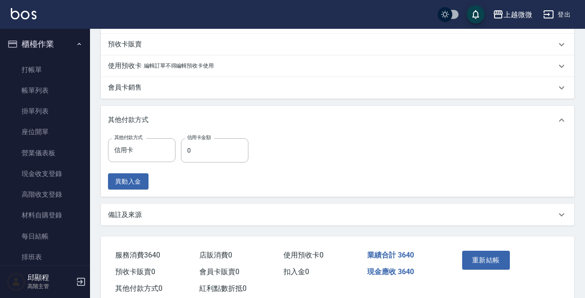
scroll to position [334, 0]
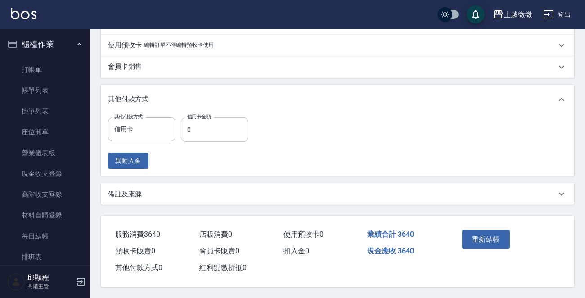
type input "3000"
click at [211, 124] on input "0" at bounding box center [214, 129] width 67 height 24
type input "3640"
click at [481, 232] on button "重新結帳" at bounding box center [486, 239] width 48 height 19
